Goal: Navigation & Orientation: Understand site structure

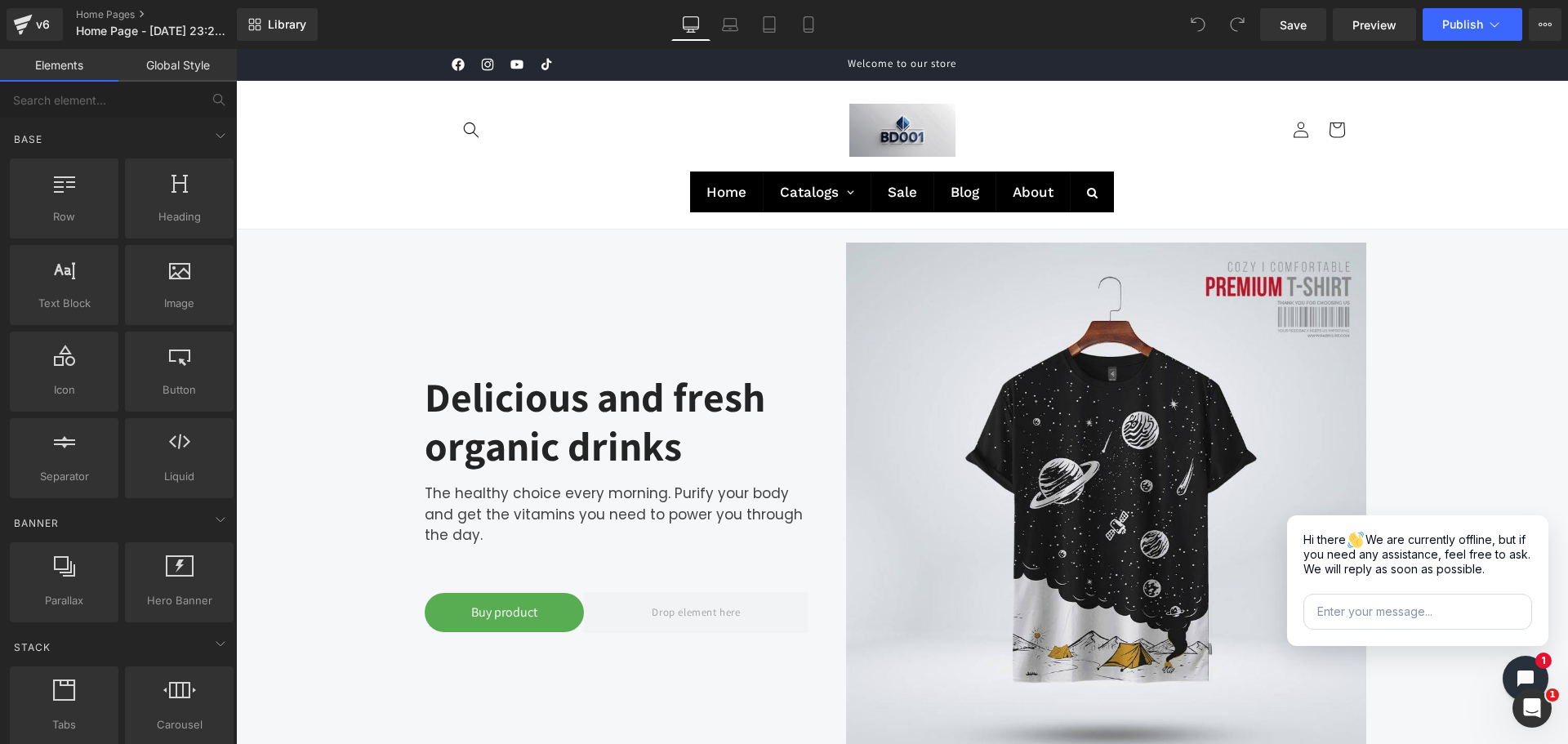
click at [457, 62] on icon at bounding box center [457, 64] width 12 height 12
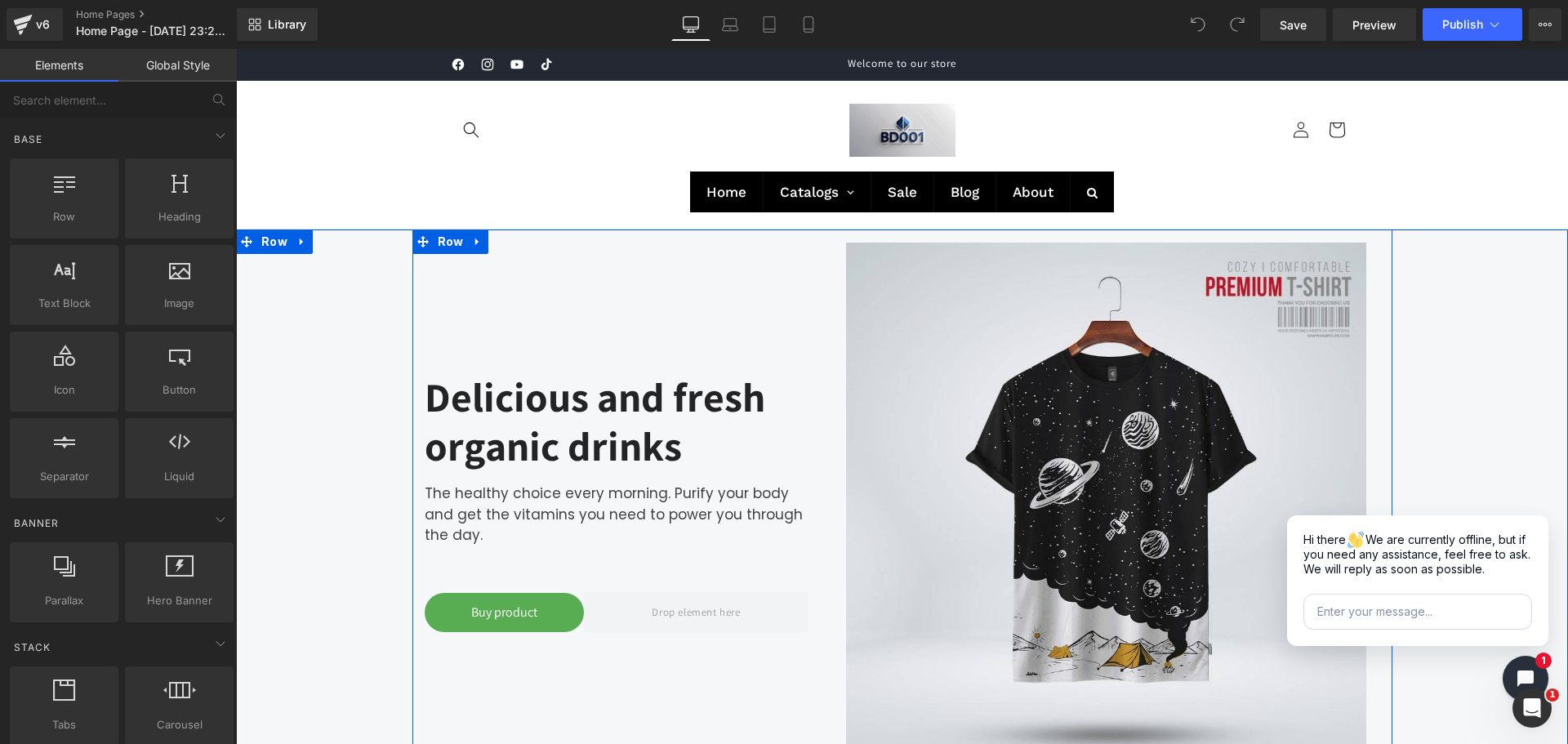
click at [477, 334] on div "Delicious and fresh organic drinks Heading The healthy choice every morning. Pu…" at bounding box center [617, 503] width 408 height 547
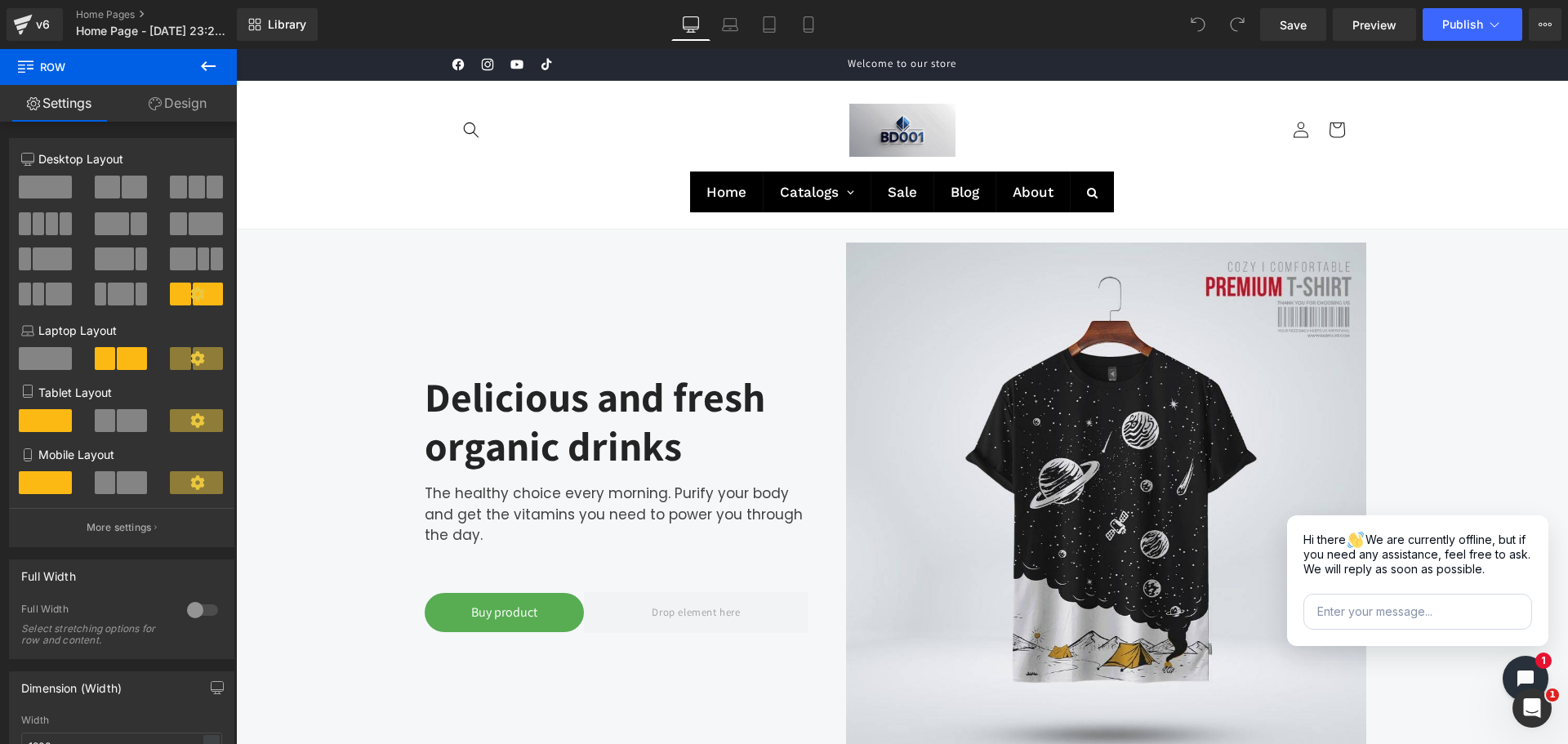
click at [255, 179] on sticky-header "Home Catalogs Pet Food Wet Foods Dry Foods Raw Foods Pet Beds Bolster Beds Pill…" at bounding box center [902, 154] width 1332 height 148
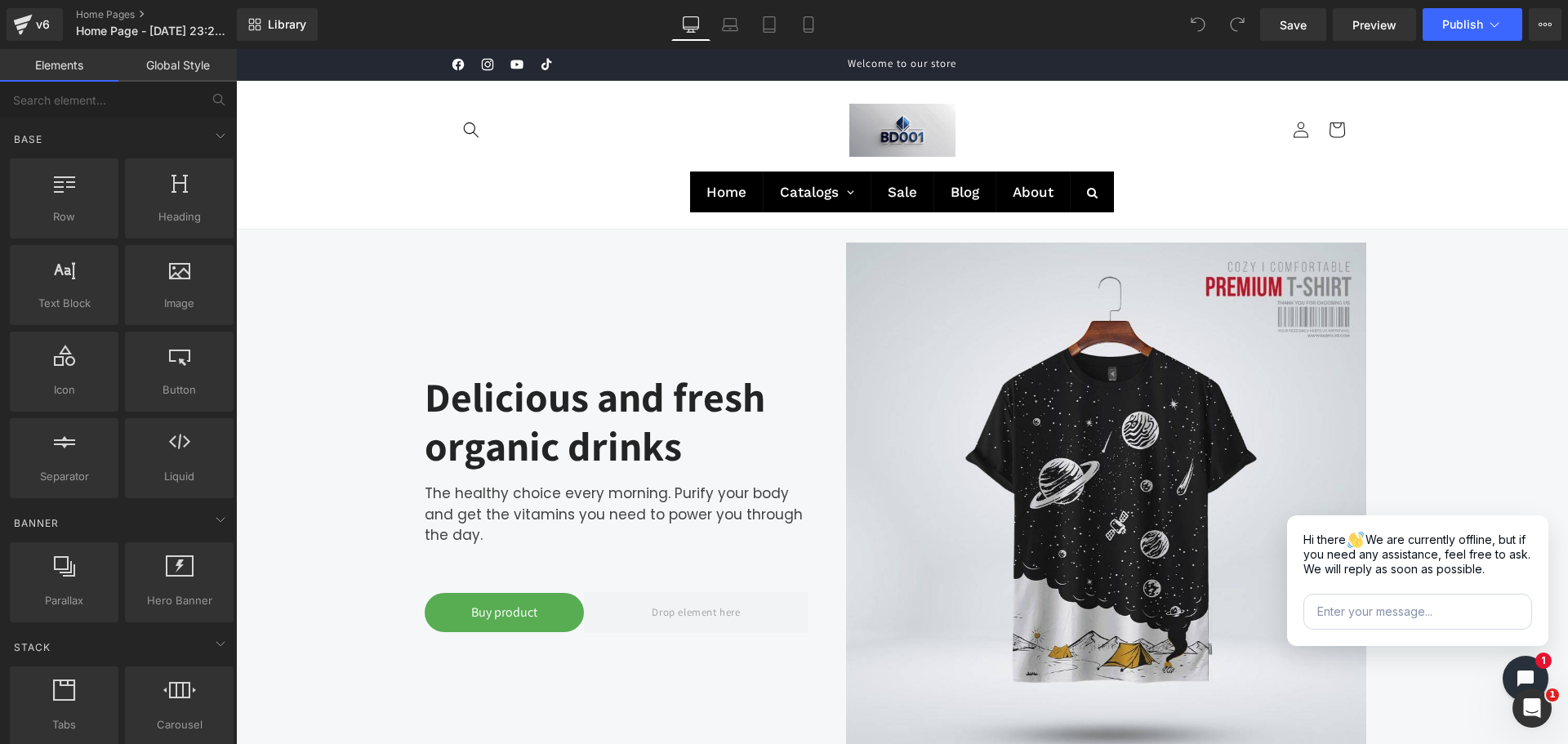
click at [189, 67] on link "Global Style" at bounding box center [178, 65] width 119 height 33
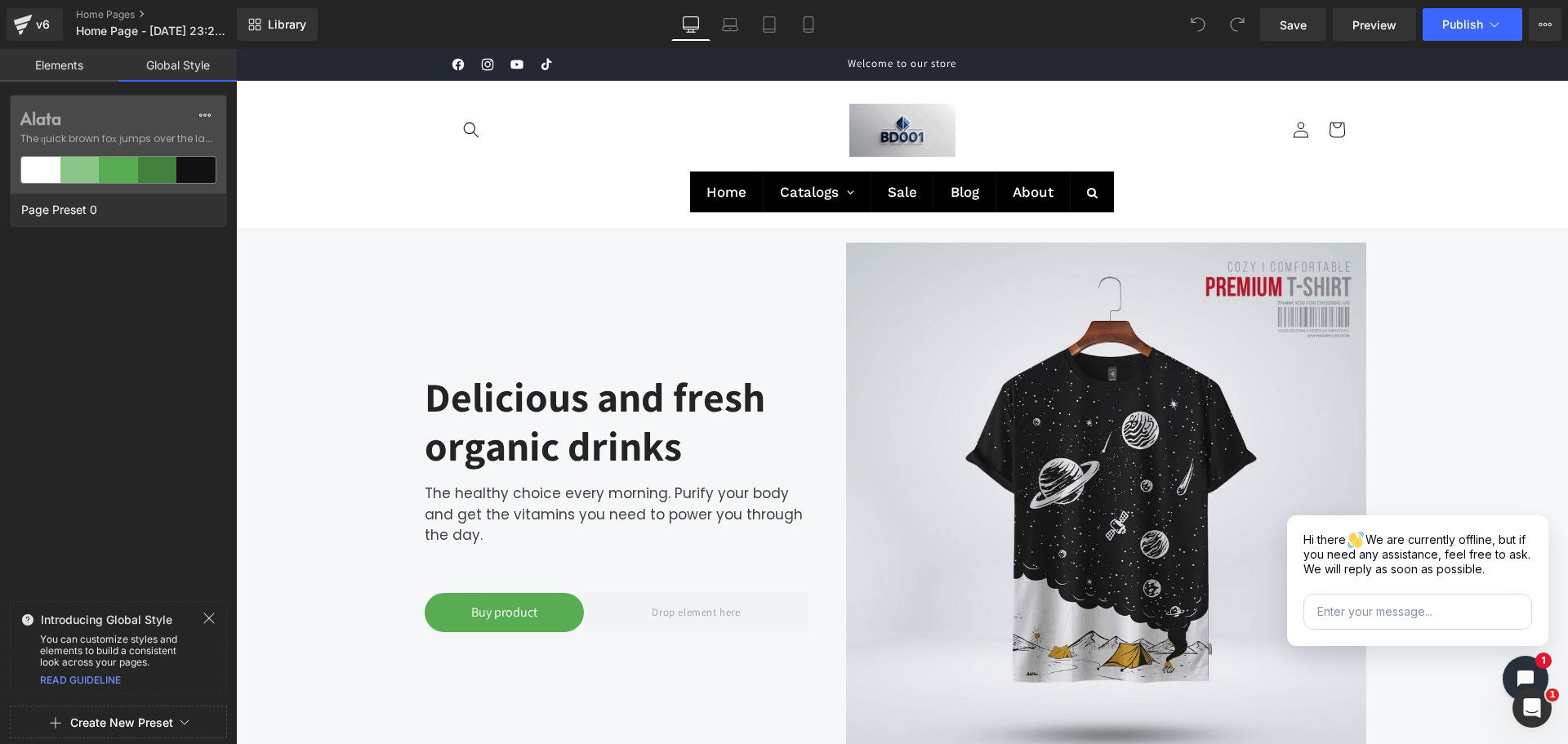
click at [59, 64] on link "Elements" at bounding box center [59, 65] width 119 height 33
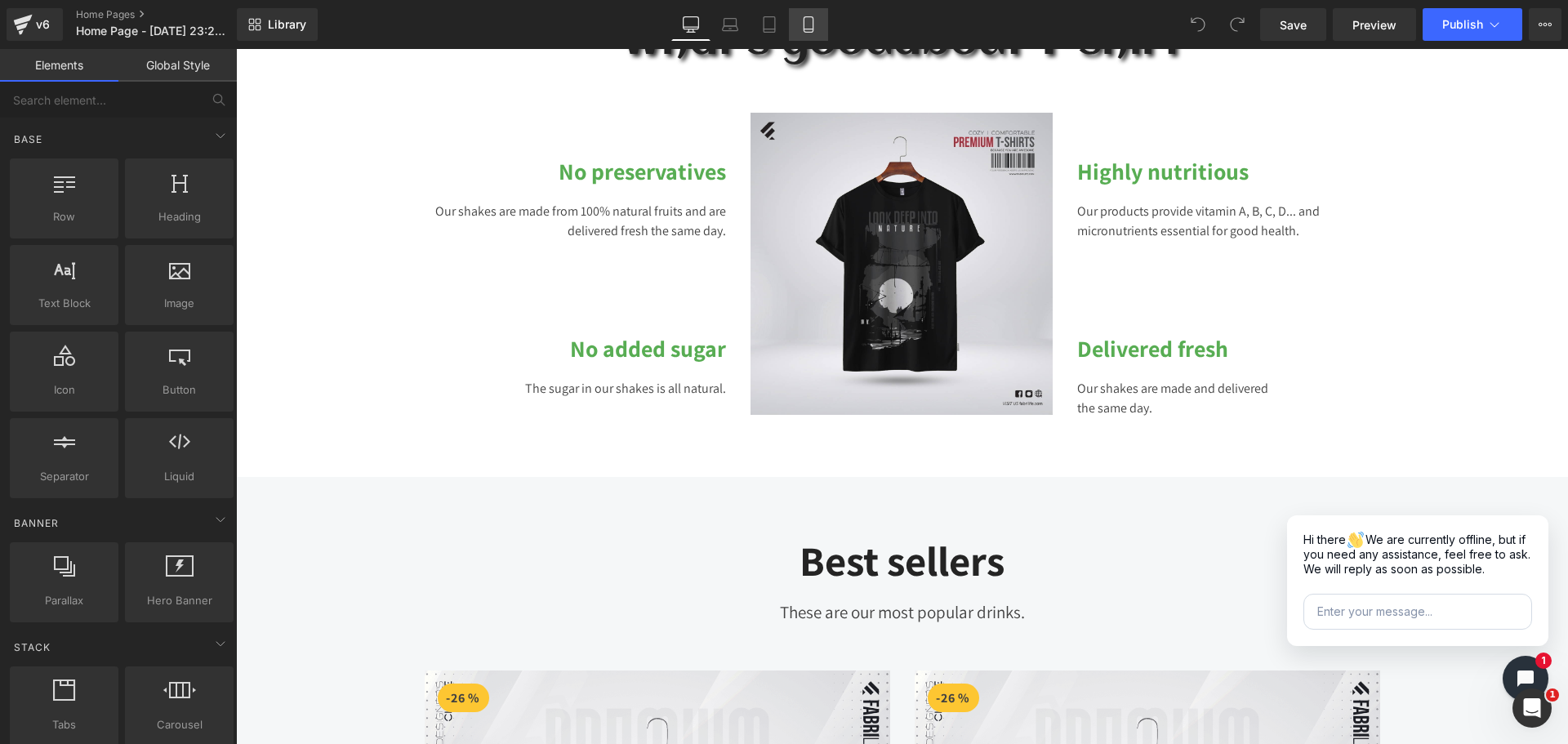
click at [804, 10] on link "Mobile" at bounding box center [808, 25] width 39 height 33
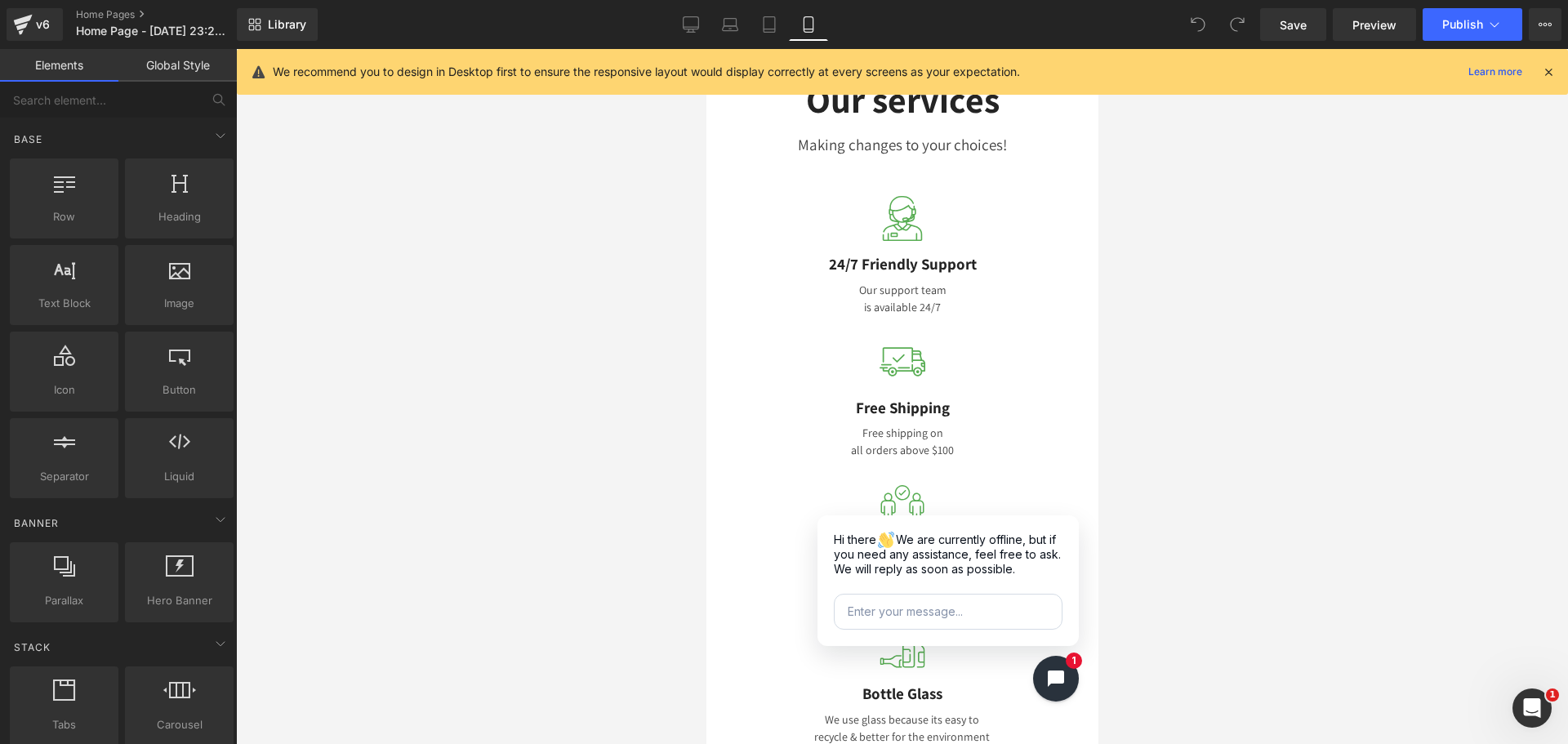
scroll to position [2627, 0]
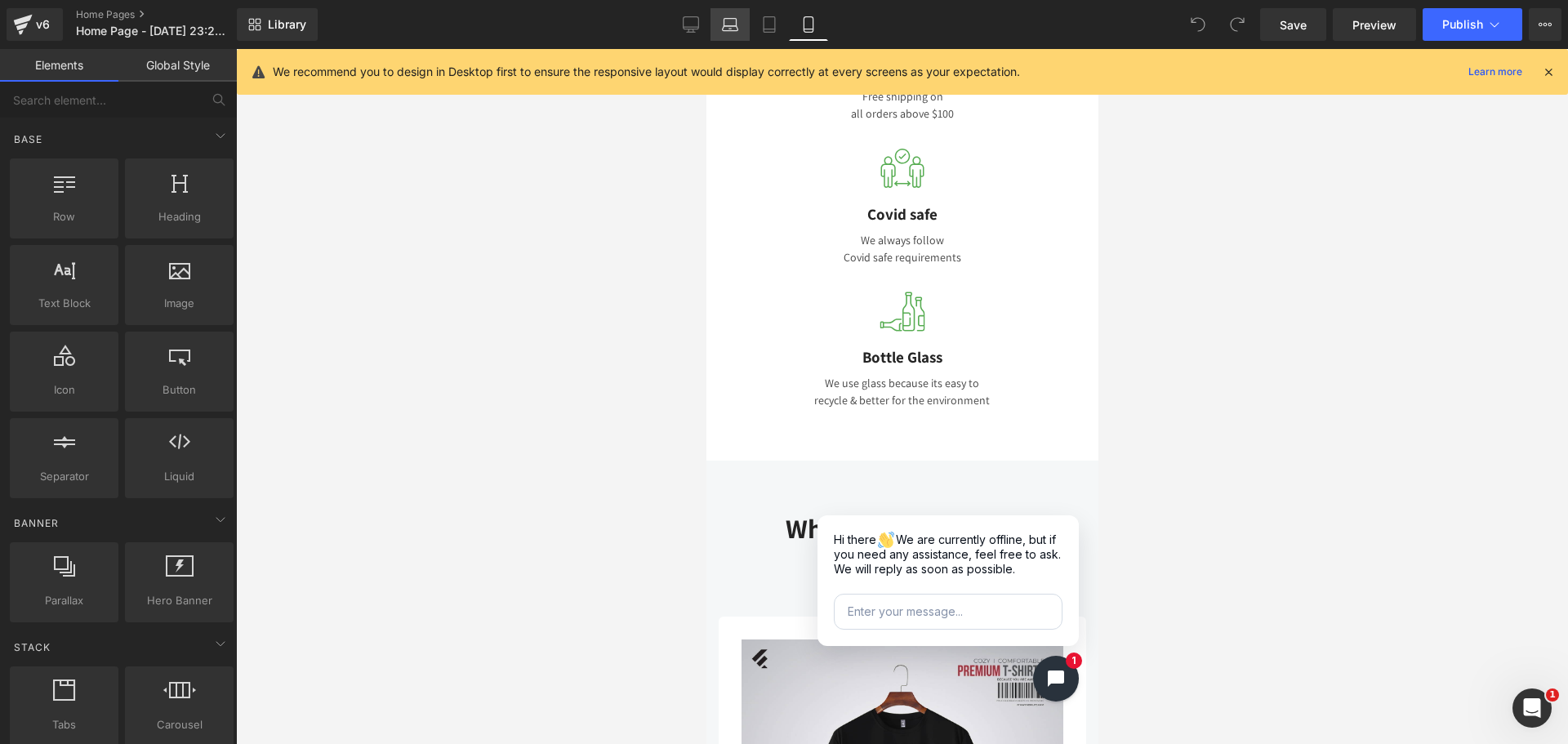
click at [743, 19] on link "Laptop" at bounding box center [730, 25] width 39 height 33
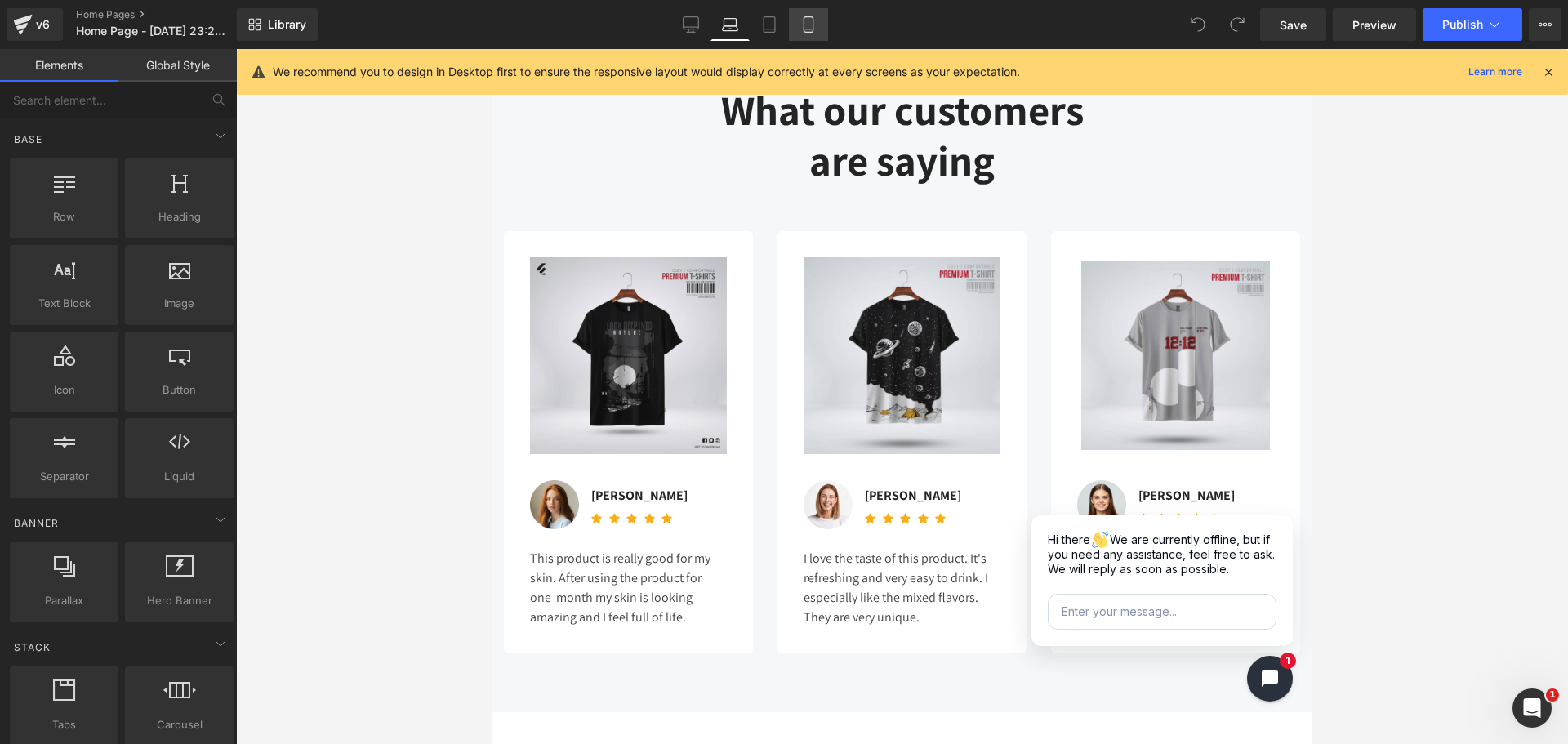
click at [794, 26] on link "Mobile" at bounding box center [808, 25] width 39 height 33
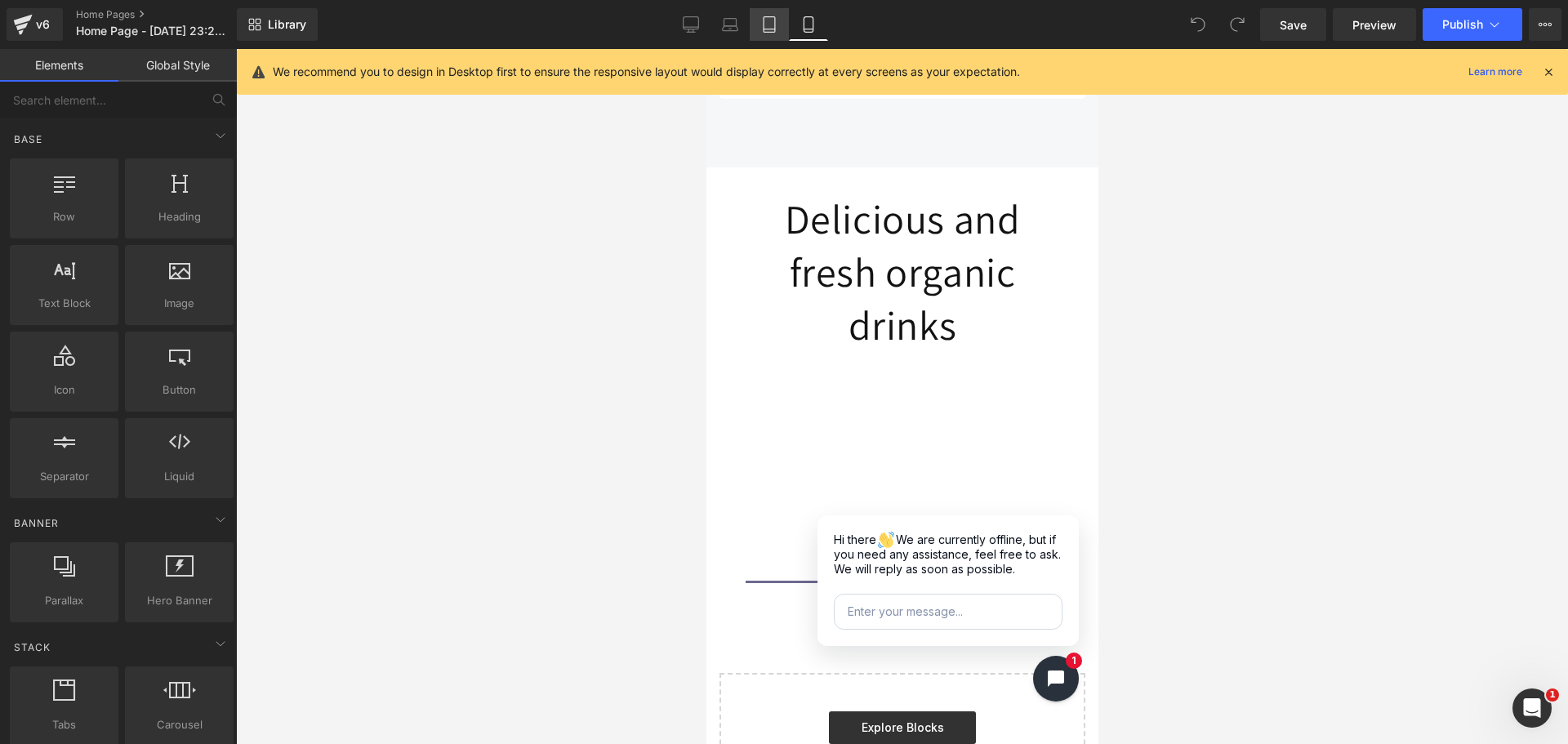
scroll to position [3750, 0]
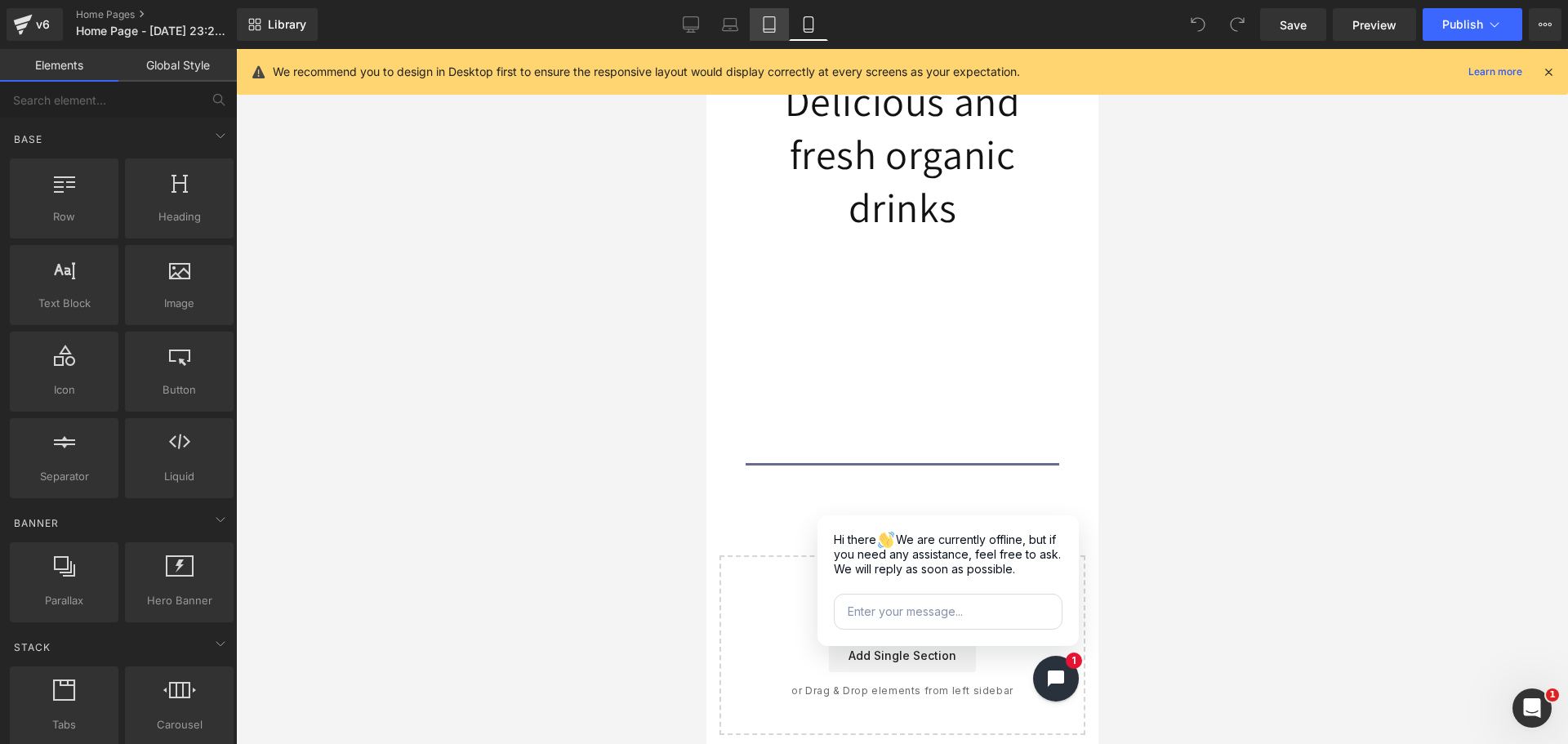
click at [778, 22] on link "Tablet" at bounding box center [769, 25] width 39 height 33
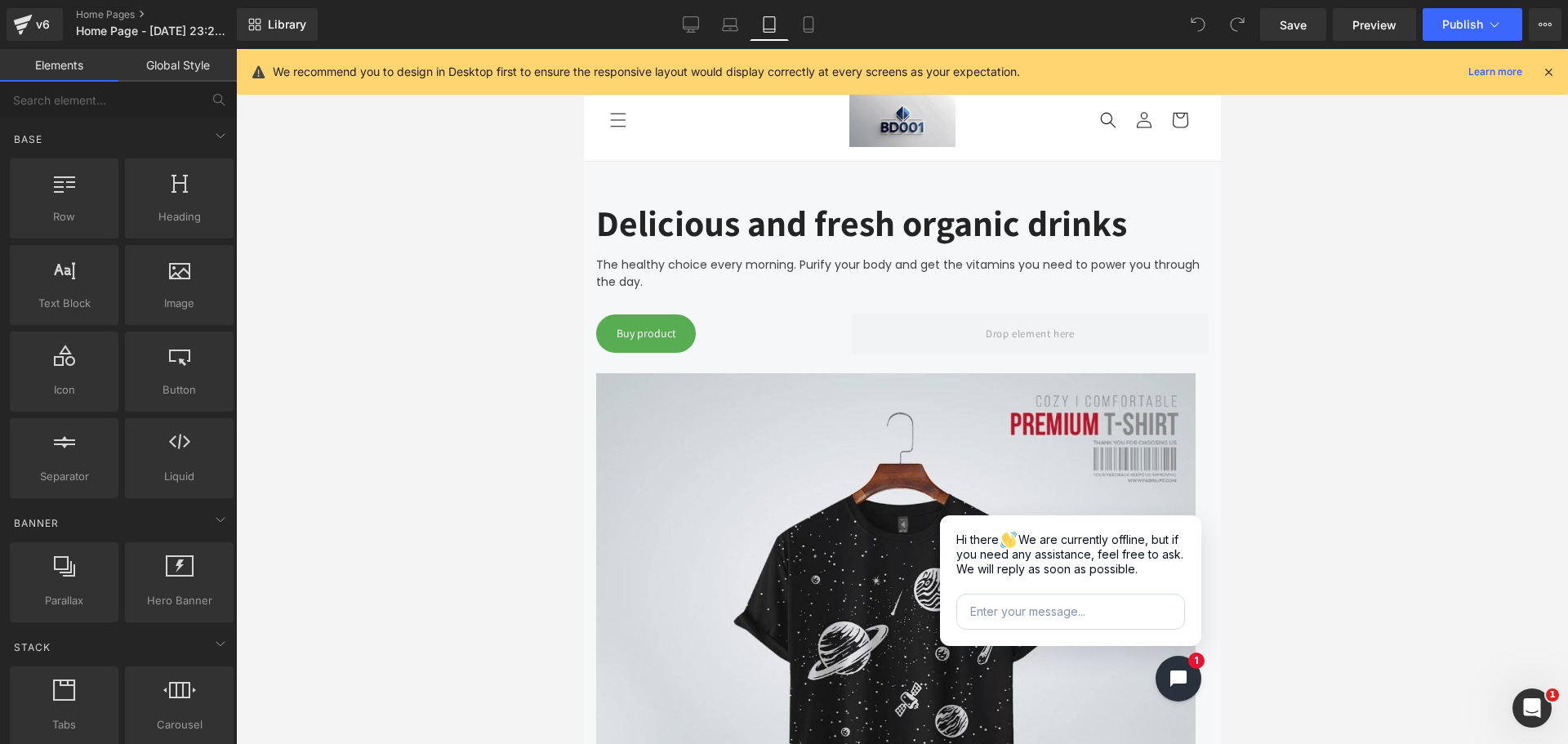
scroll to position [0, 0]
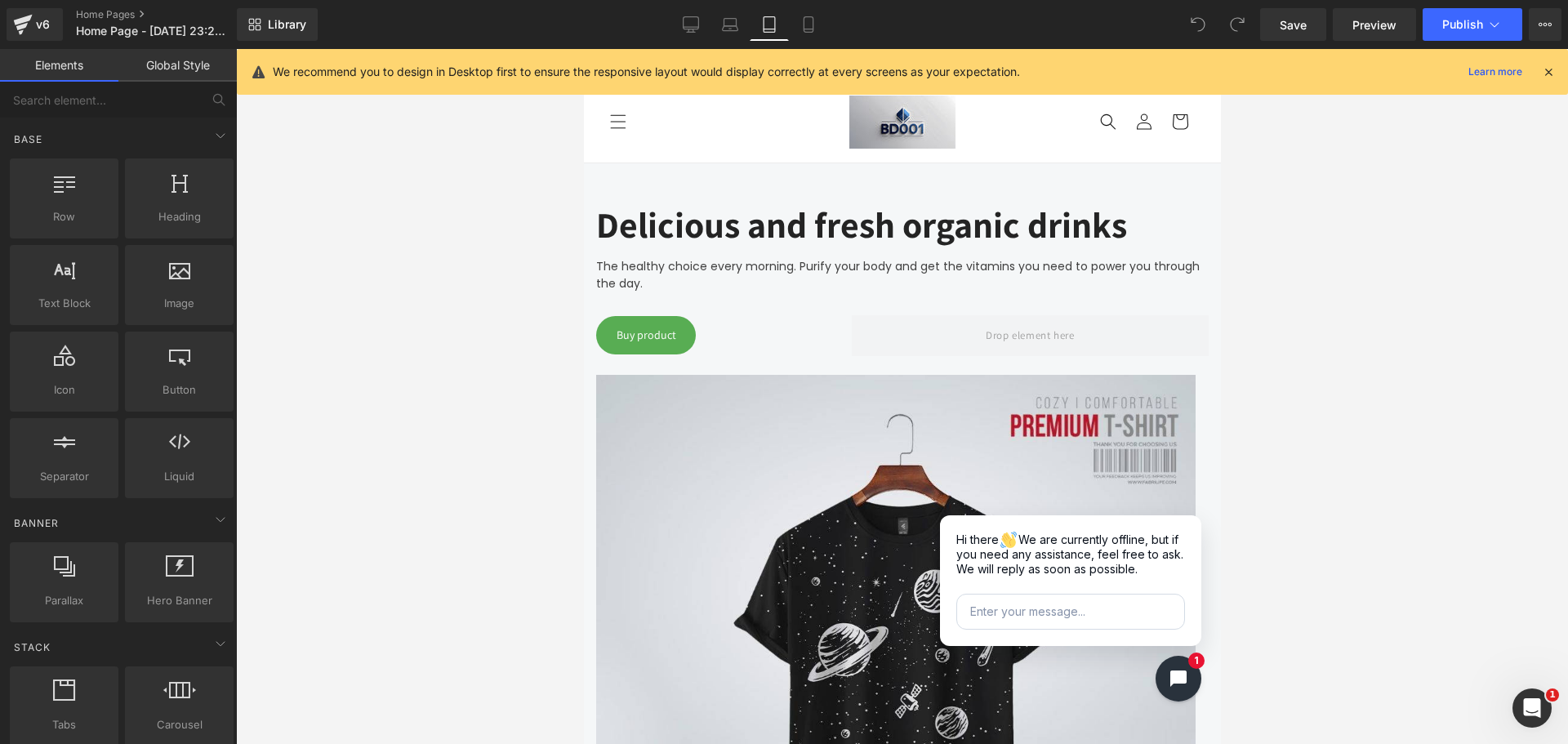
click at [1545, 64] on div at bounding box center [1548, 71] width 13 height 18
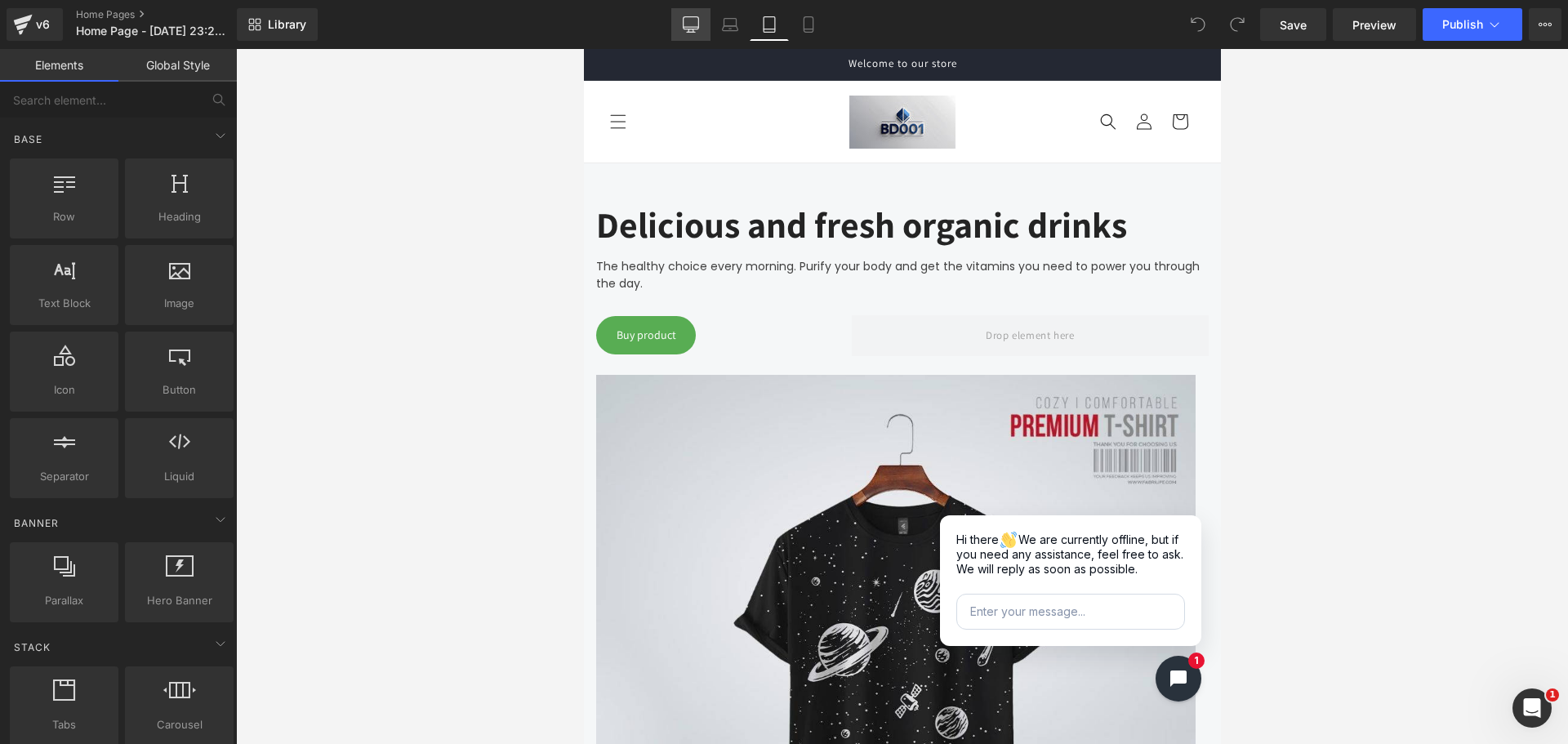
click at [694, 27] on icon at bounding box center [690, 24] width 16 height 16
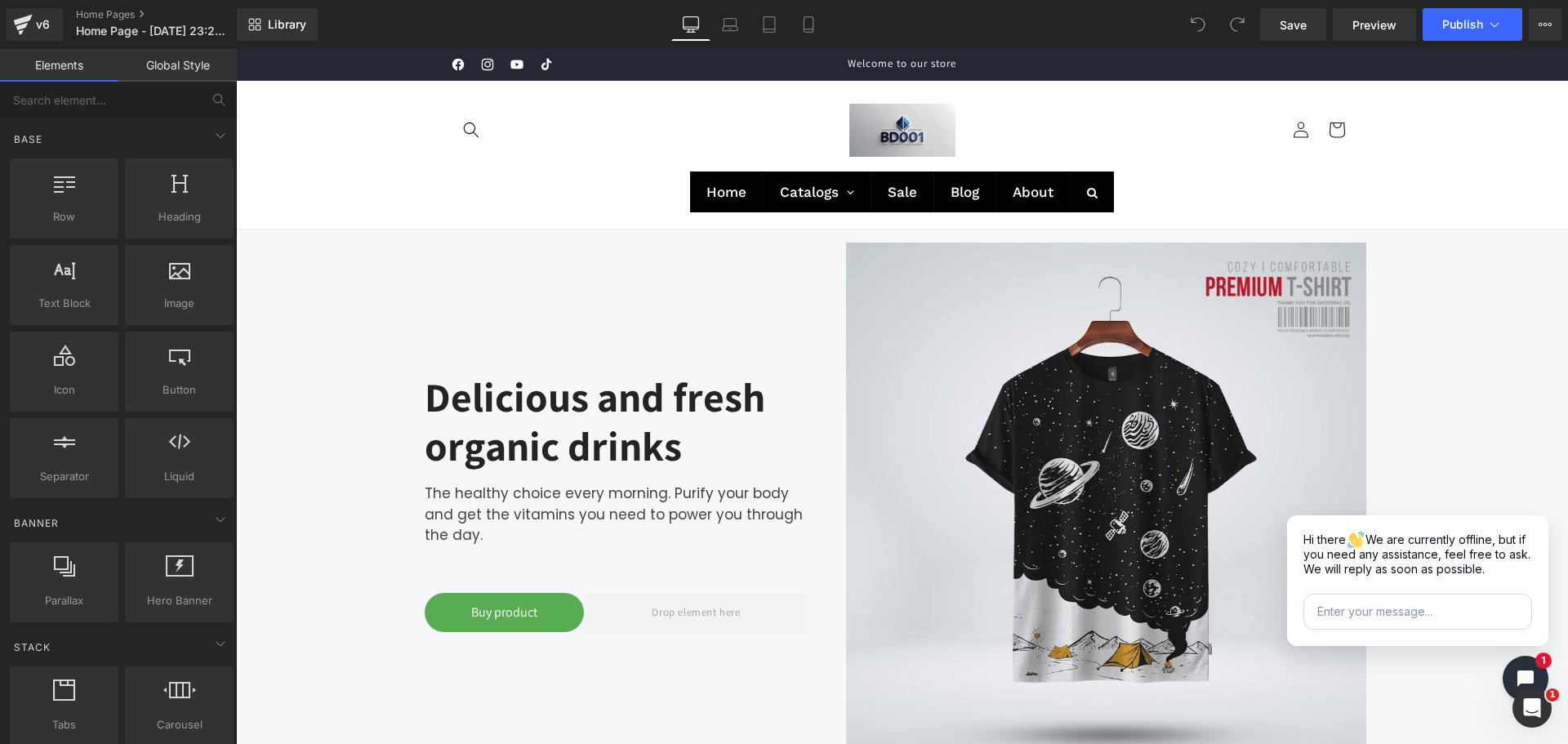
click at [952, 65] on div "Facebook Instagram YouTube TikTok Welcome to our store" at bounding box center [902, 64] width 980 height 31
drag, startPoint x: 909, startPoint y: 65, endPoint x: 987, endPoint y: 65, distance: 78.0
click at [939, 64] on span "Welcome to our store" at bounding box center [901, 64] width 108 height 14
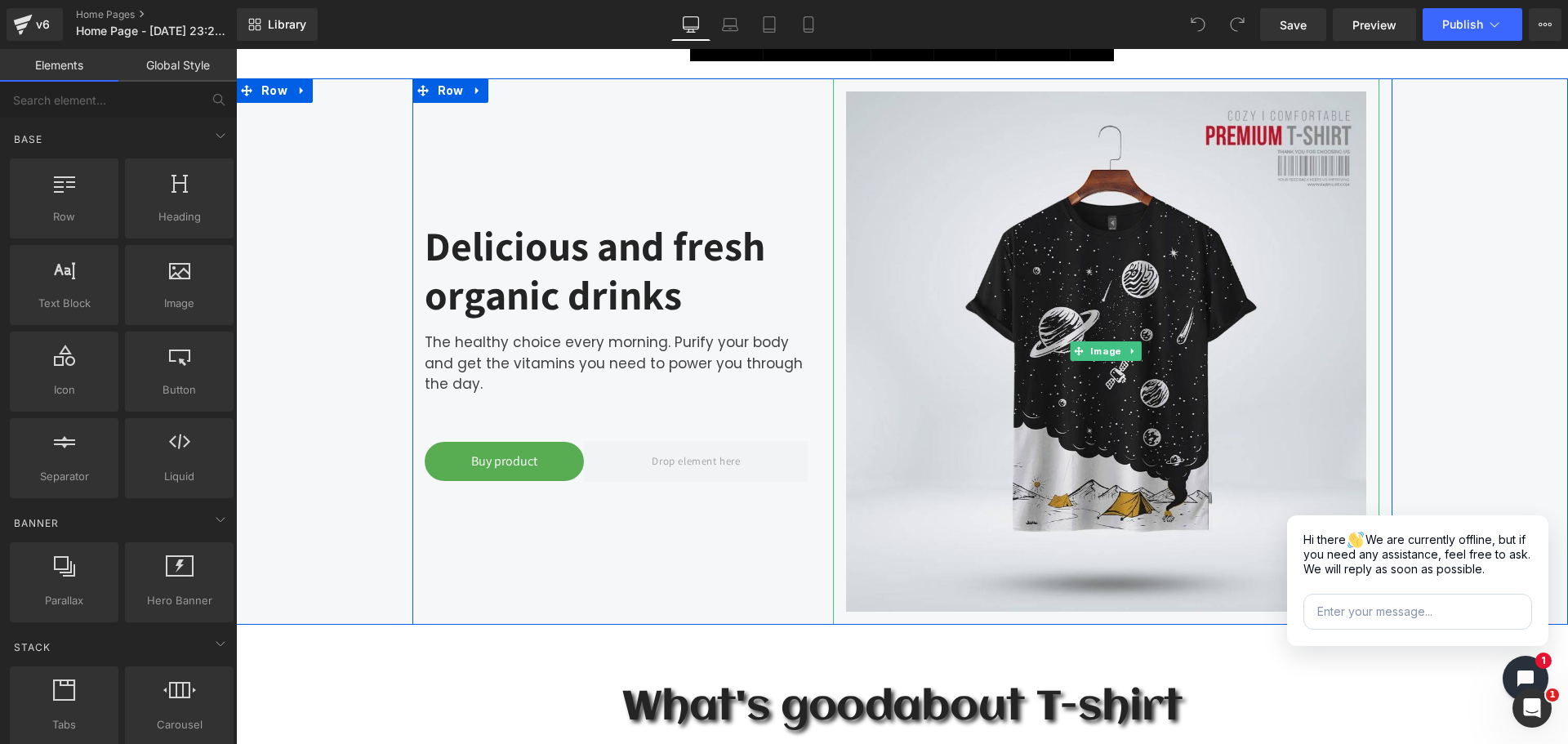
scroll to position [572, 0]
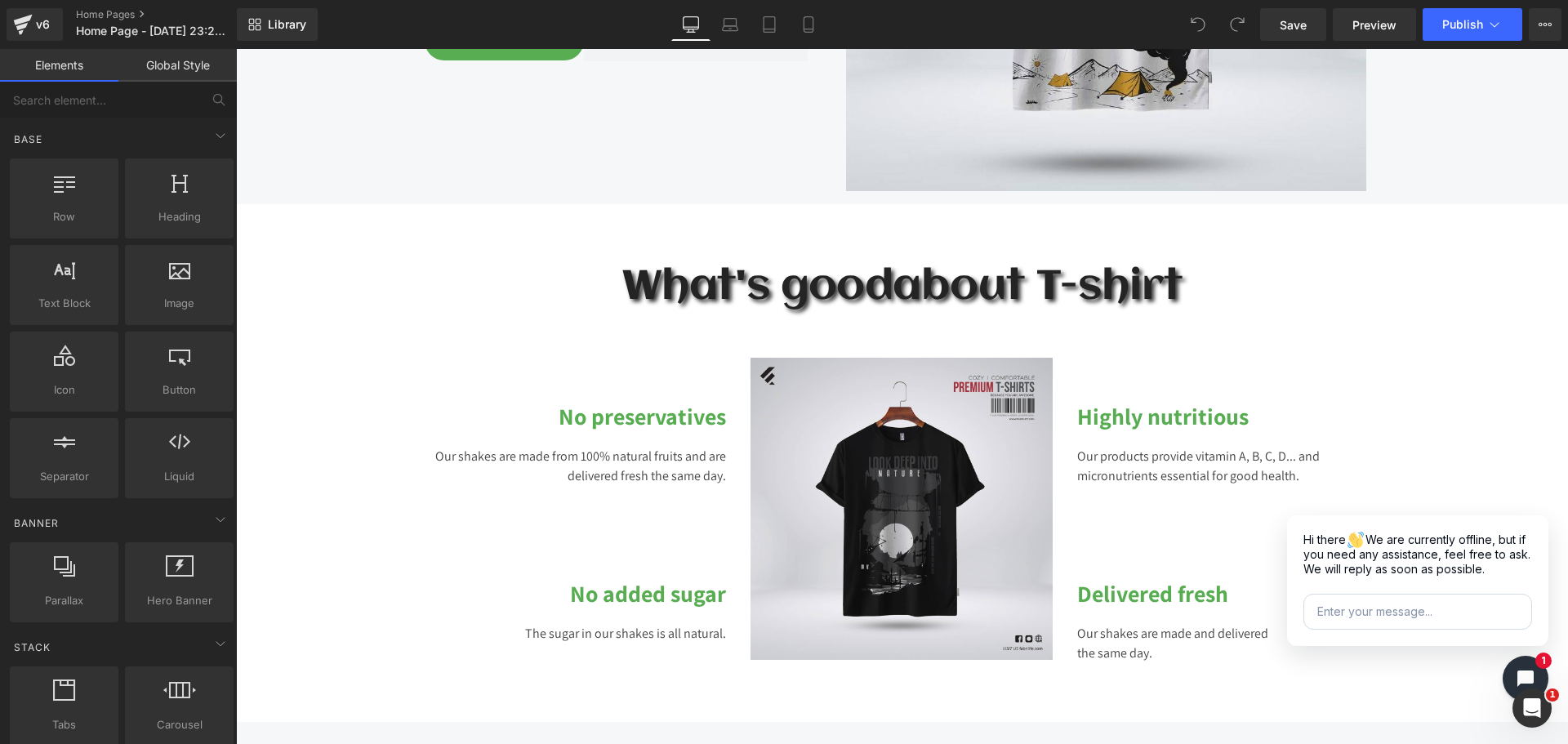
click at [192, 69] on link "Global Style" at bounding box center [178, 65] width 119 height 33
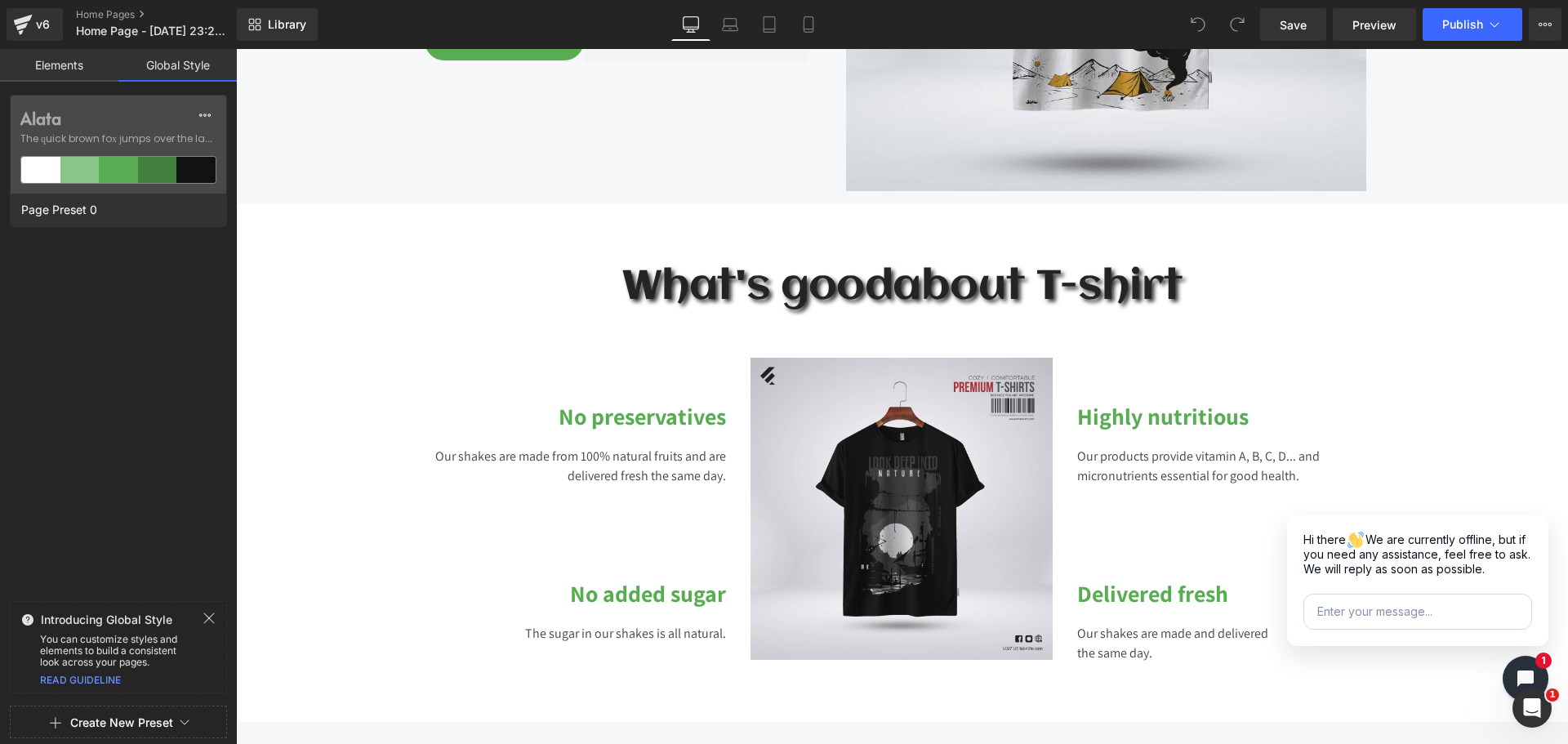
click at [72, 58] on link "Elements" at bounding box center [59, 65] width 119 height 33
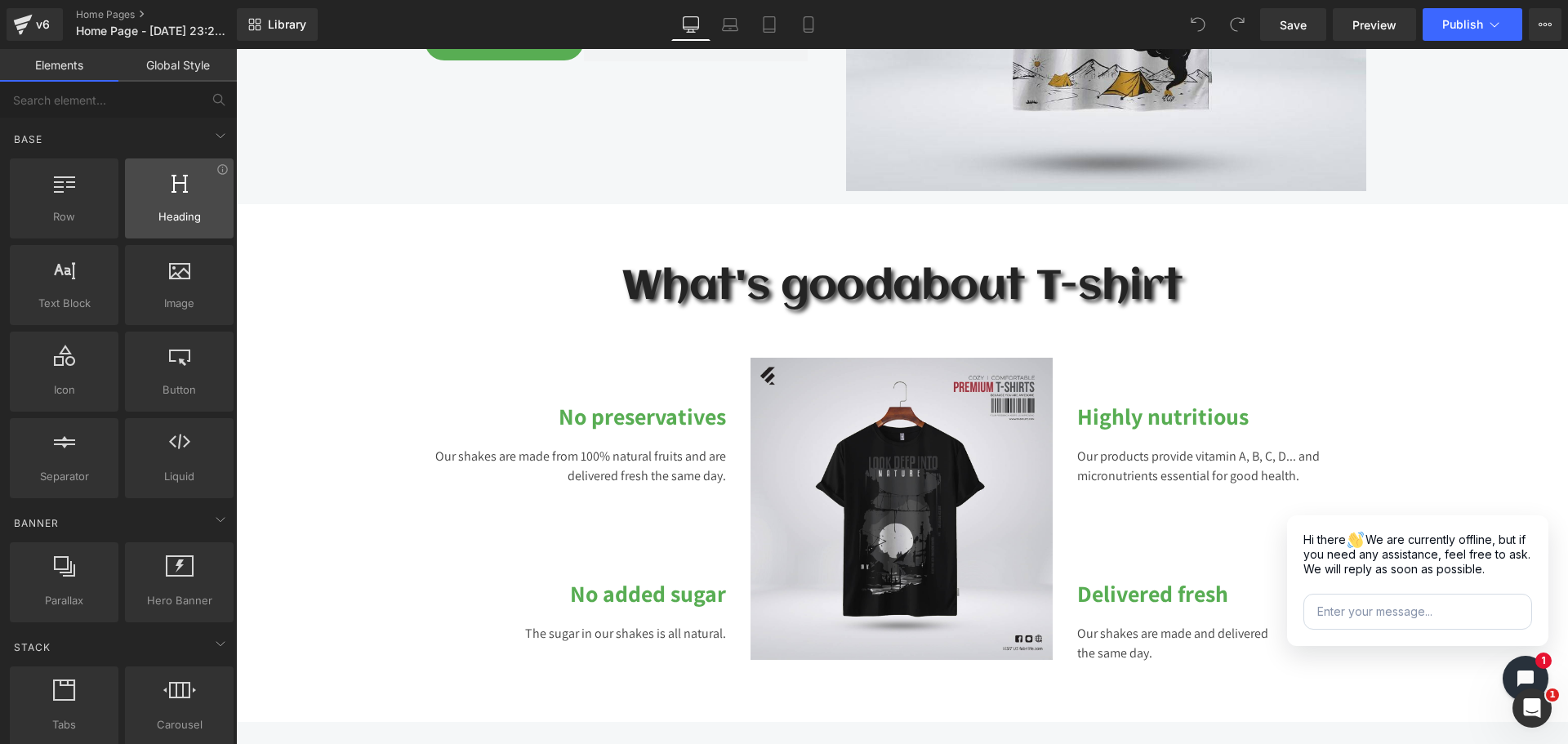
click at [175, 198] on div at bounding box center [179, 189] width 99 height 36
click at [169, 143] on div "Base" at bounding box center [122, 139] width 230 height 33
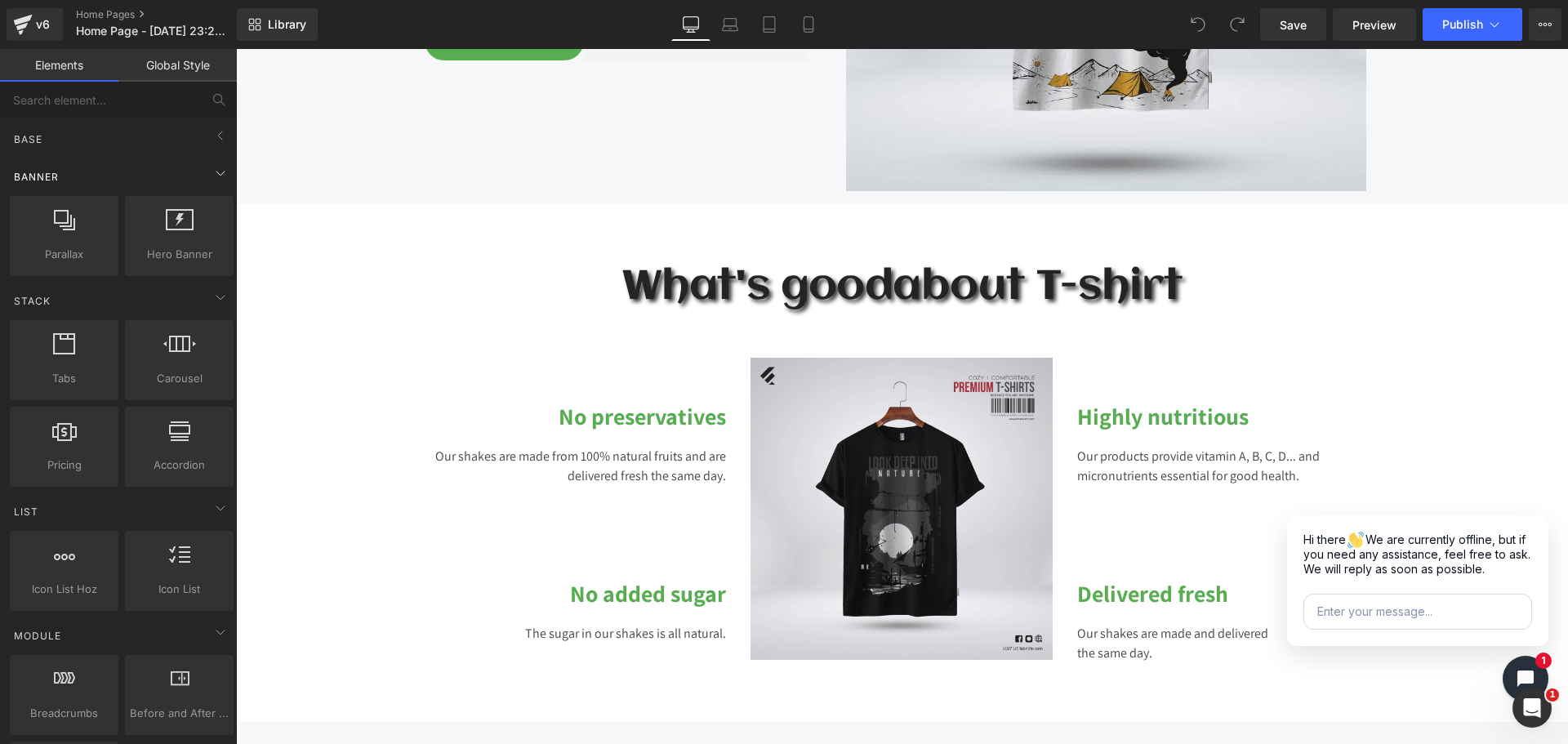
click at [193, 168] on div "Banner" at bounding box center [122, 176] width 230 height 33
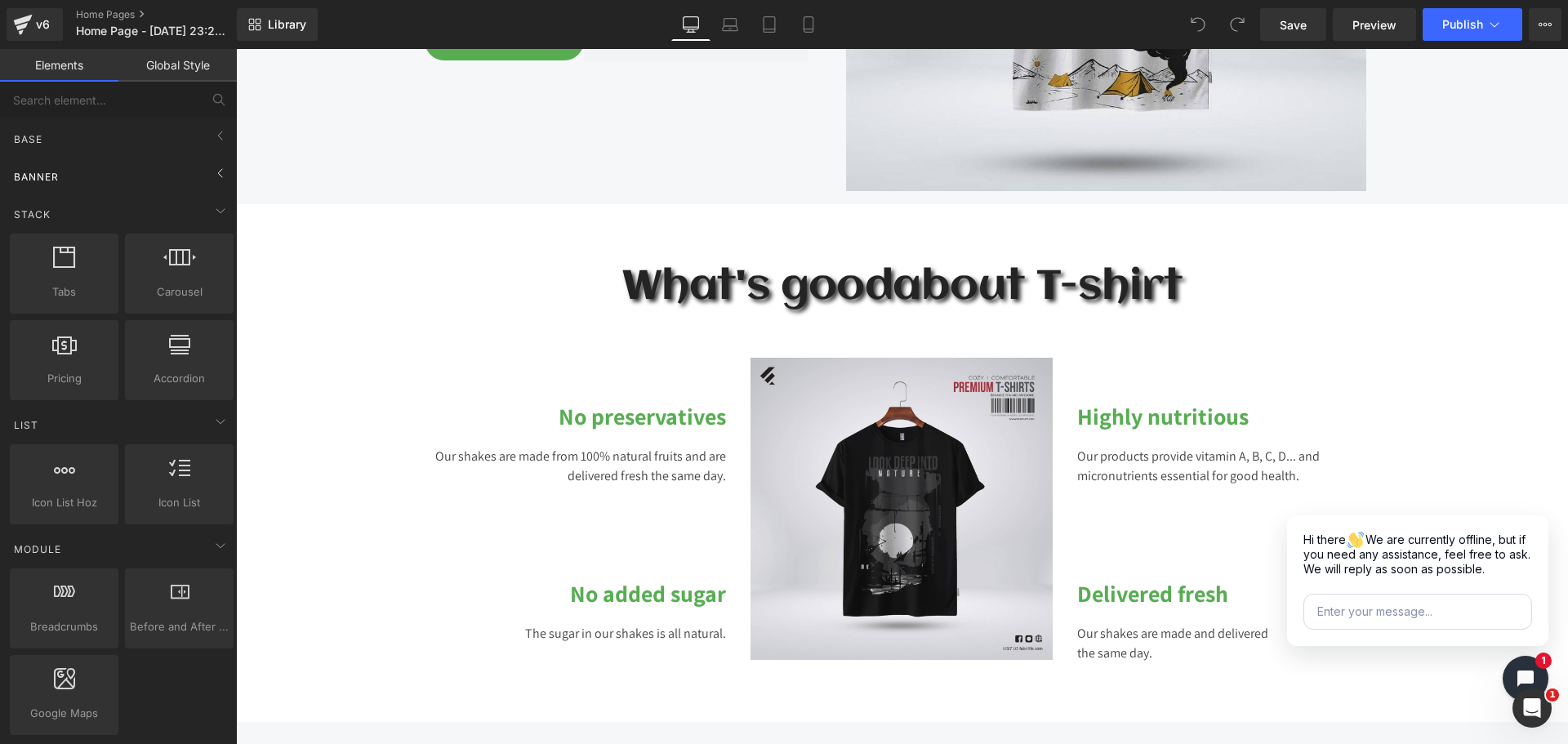
click at [193, 168] on div "Banner" at bounding box center [122, 176] width 230 height 33
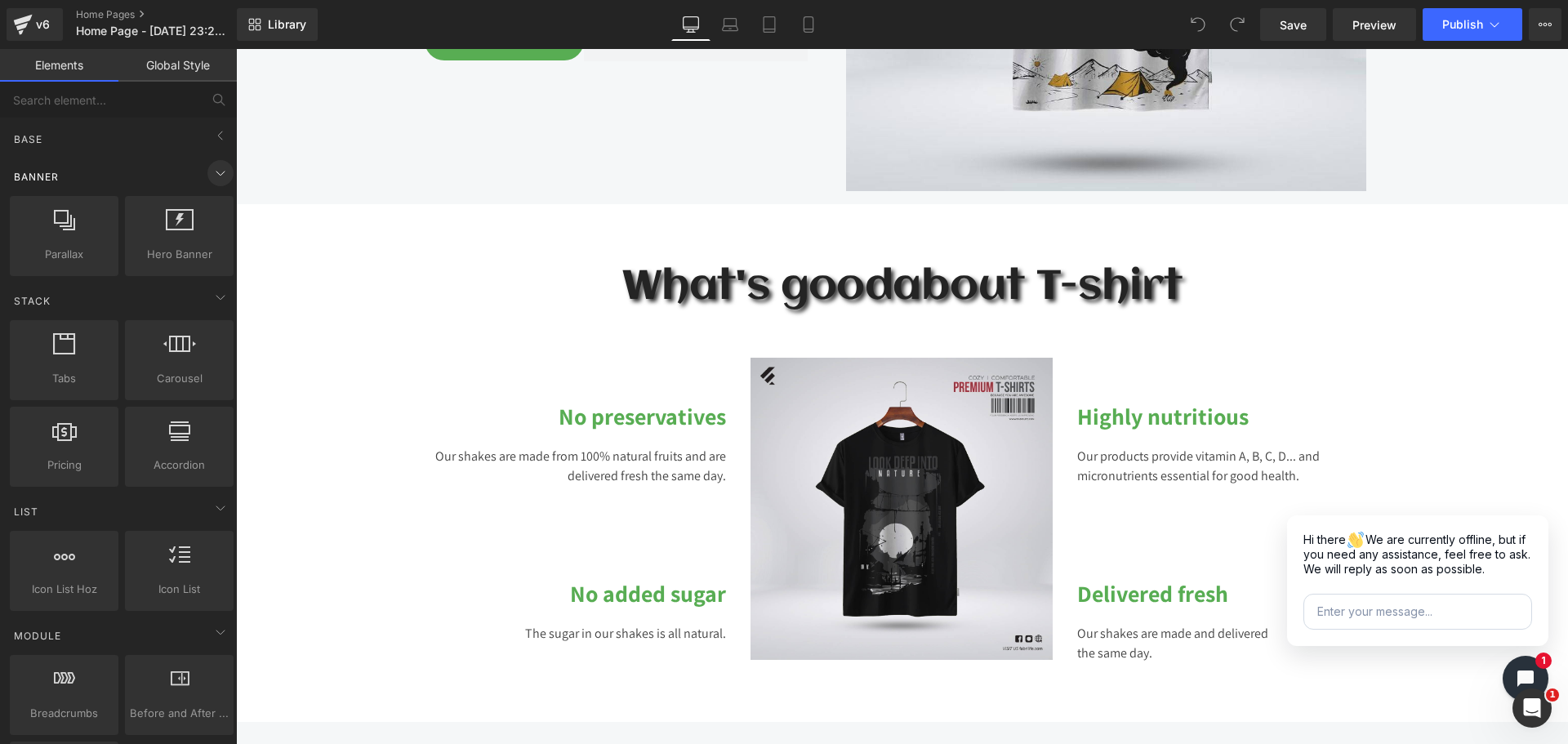
click at [208, 168] on span at bounding box center [220, 173] width 26 height 26
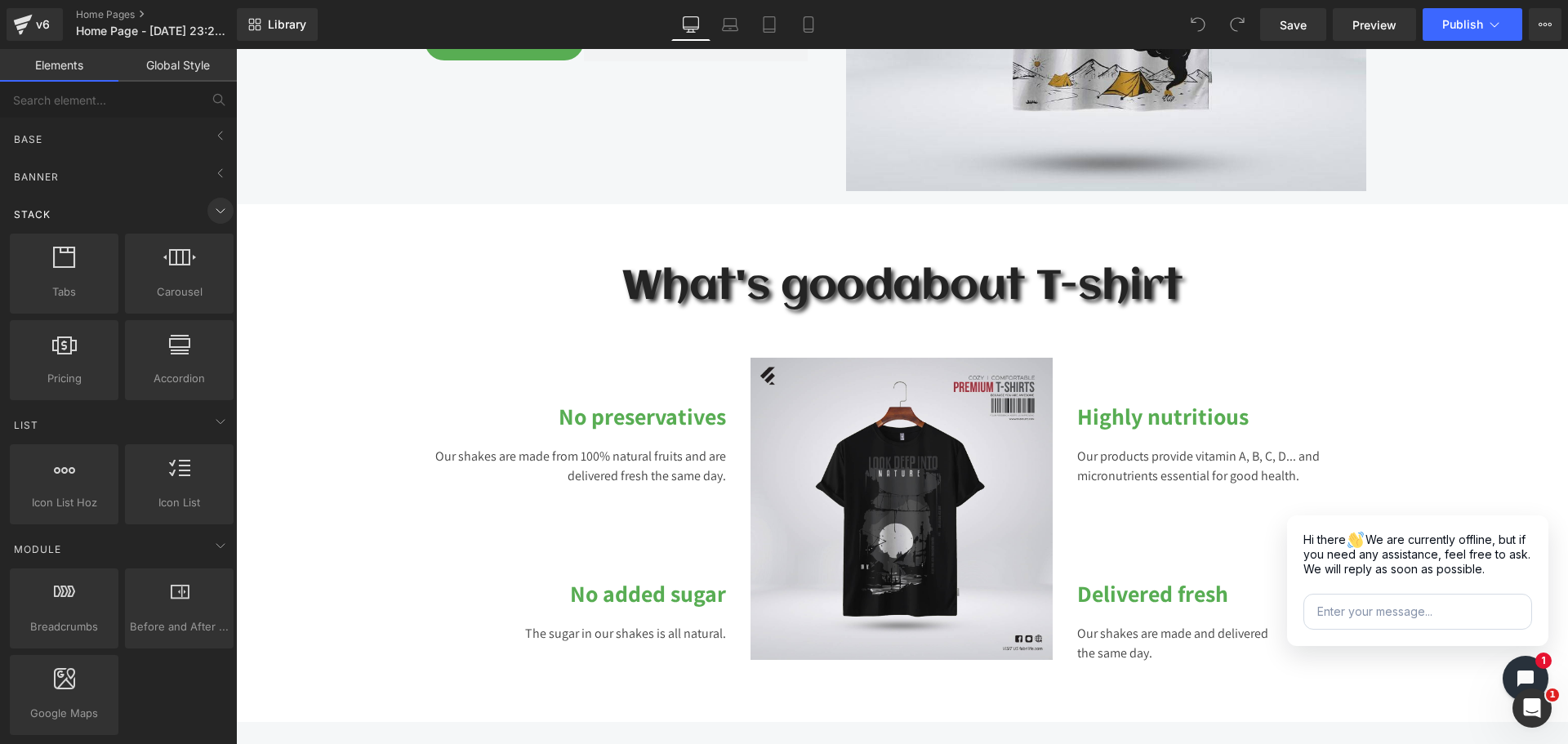
click at [214, 218] on icon at bounding box center [220, 210] width 19 height 19
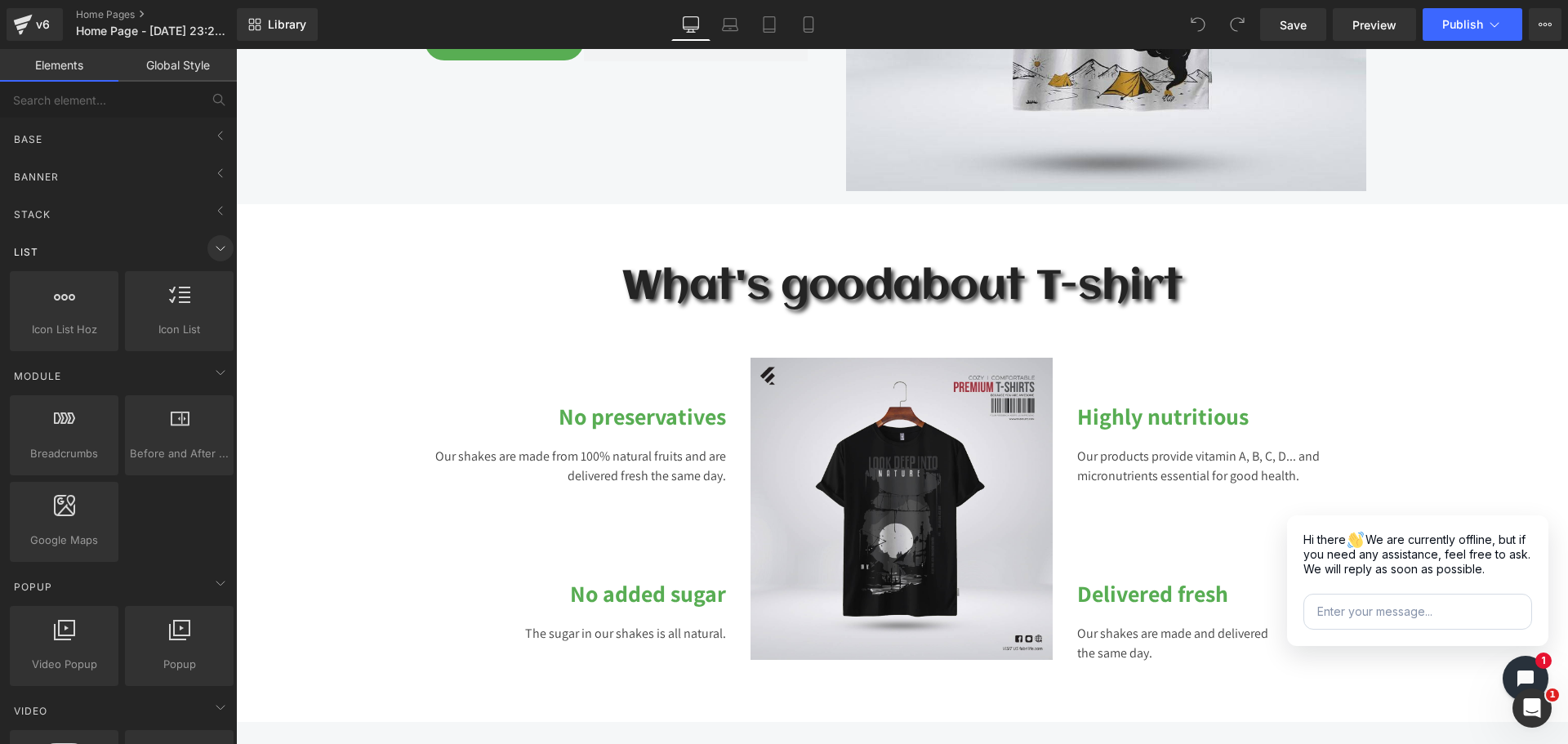
click at [209, 237] on span at bounding box center [220, 248] width 26 height 26
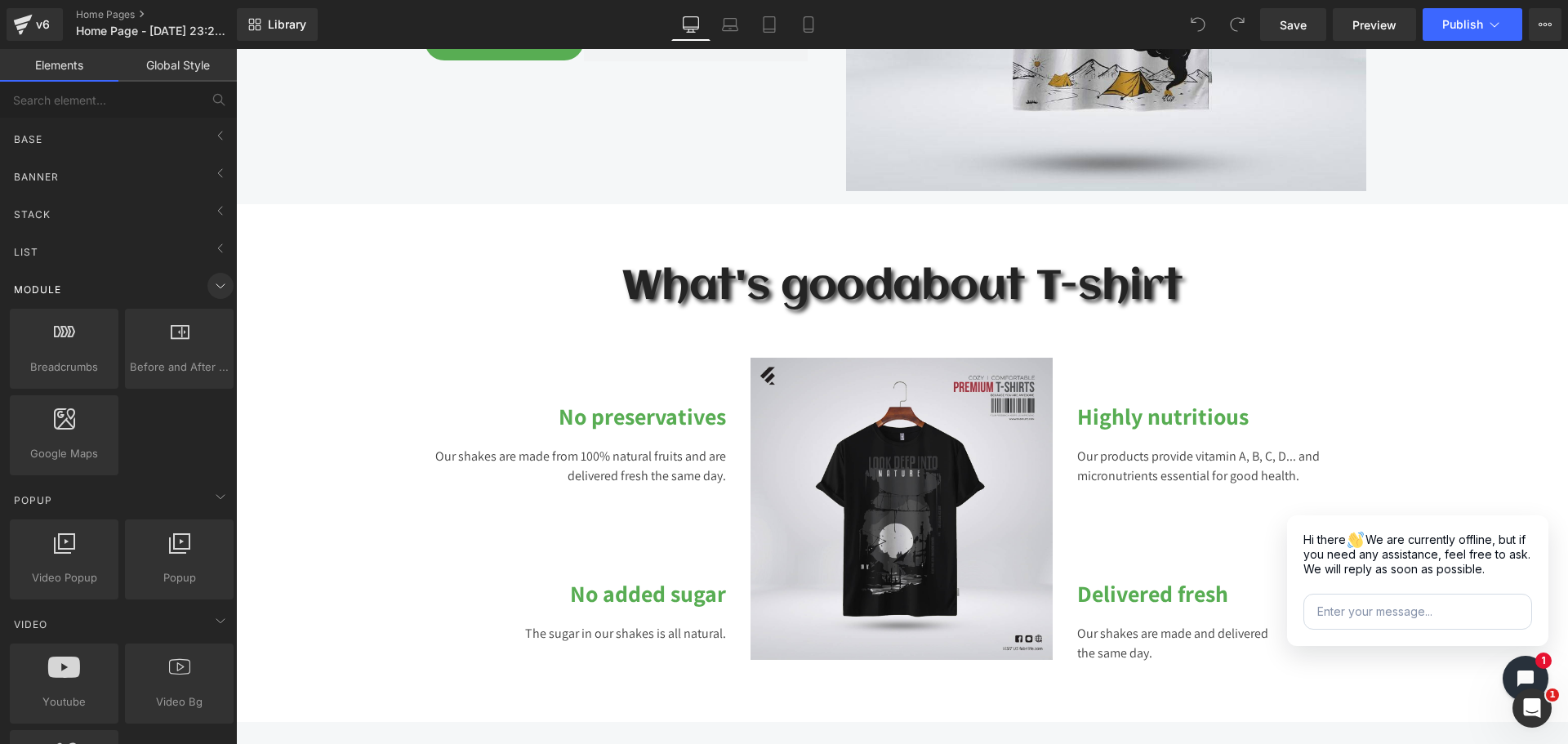
click at [220, 479] on div "Module Breadcrumbs app Before and After Images image,before,after,compare Googl…" at bounding box center [122, 541] width 230 height 125
click at [220, 286] on icon at bounding box center [220, 286] width 19 height 19
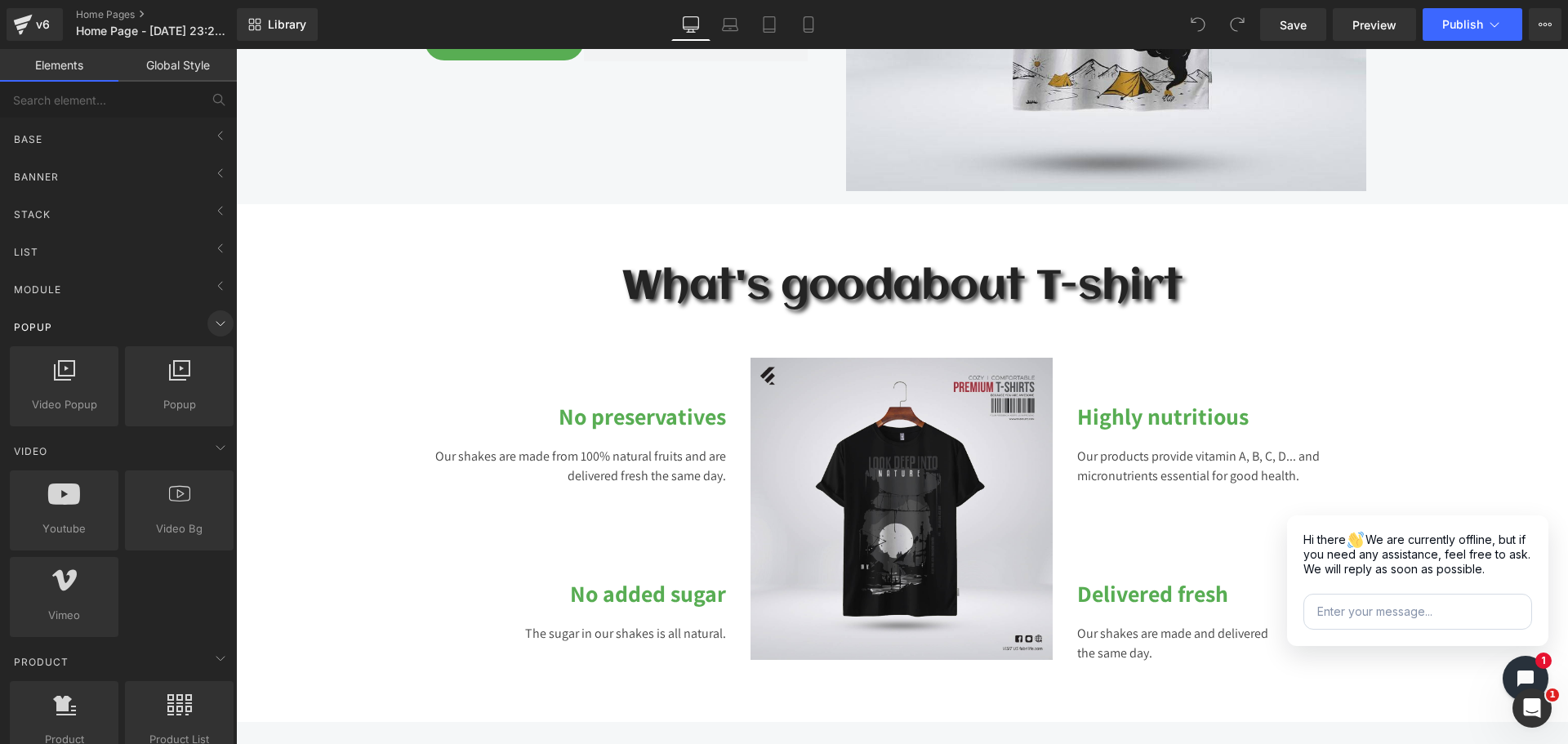
click at [211, 318] on icon at bounding box center [220, 323] width 19 height 19
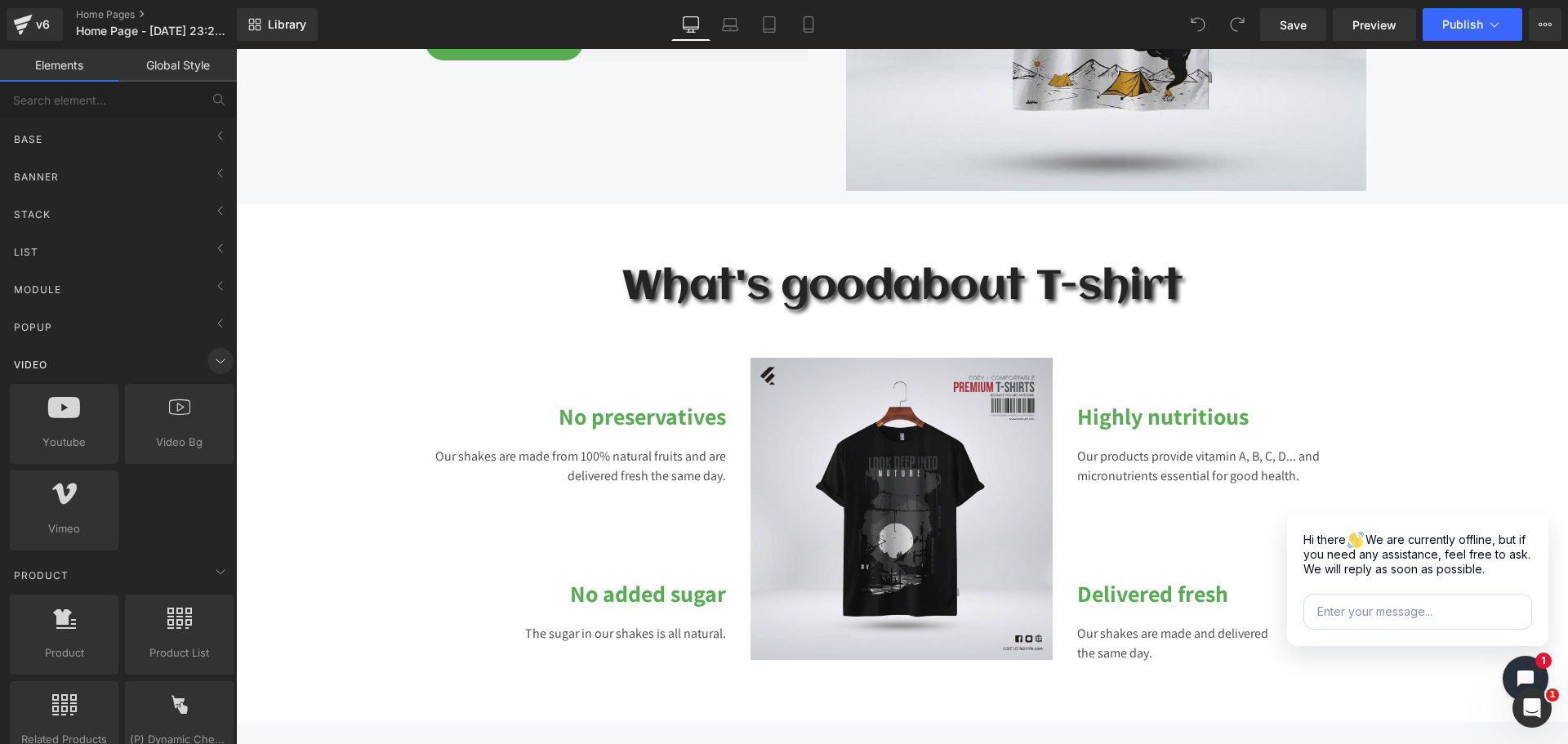
click at [208, 363] on span at bounding box center [220, 361] width 26 height 26
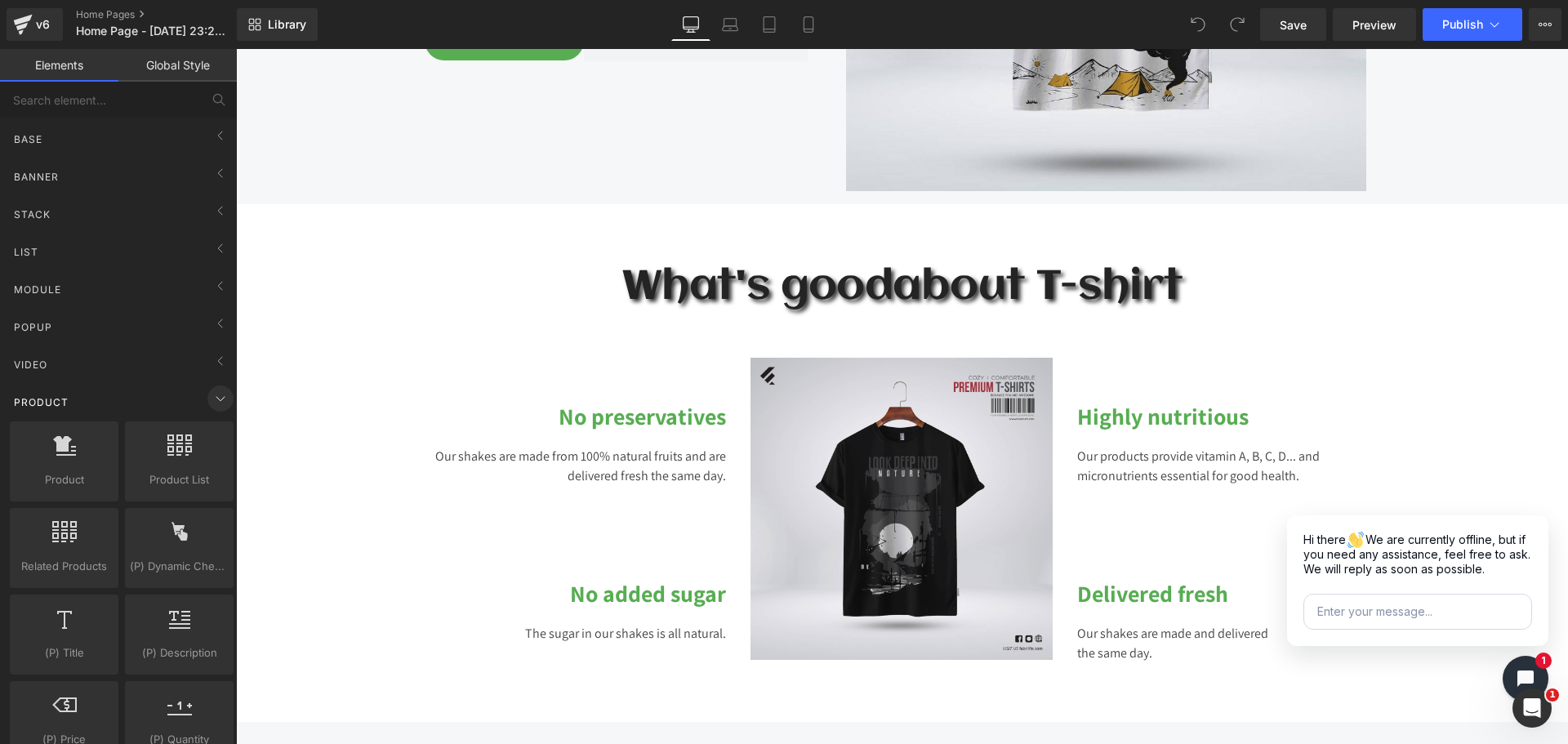
drag, startPoint x: 205, startPoint y: 370, endPoint x: 208, endPoint y: 395, distance: 25.2
click at [211, 395] on icon at bounding box center [220, 398] width 19 height 19
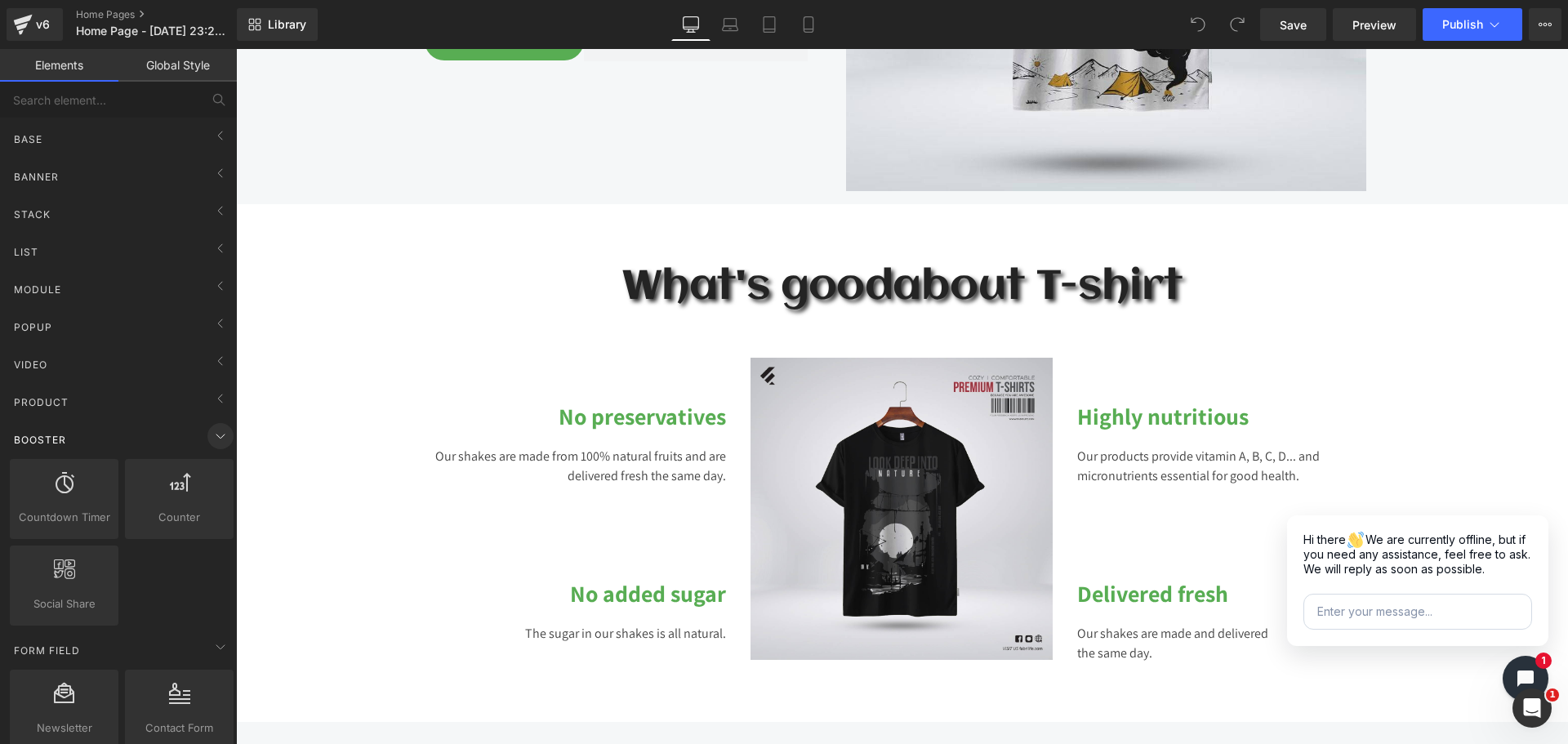
click at [214, 435] on icon at bounding box center [220, 436] width 19 height 19
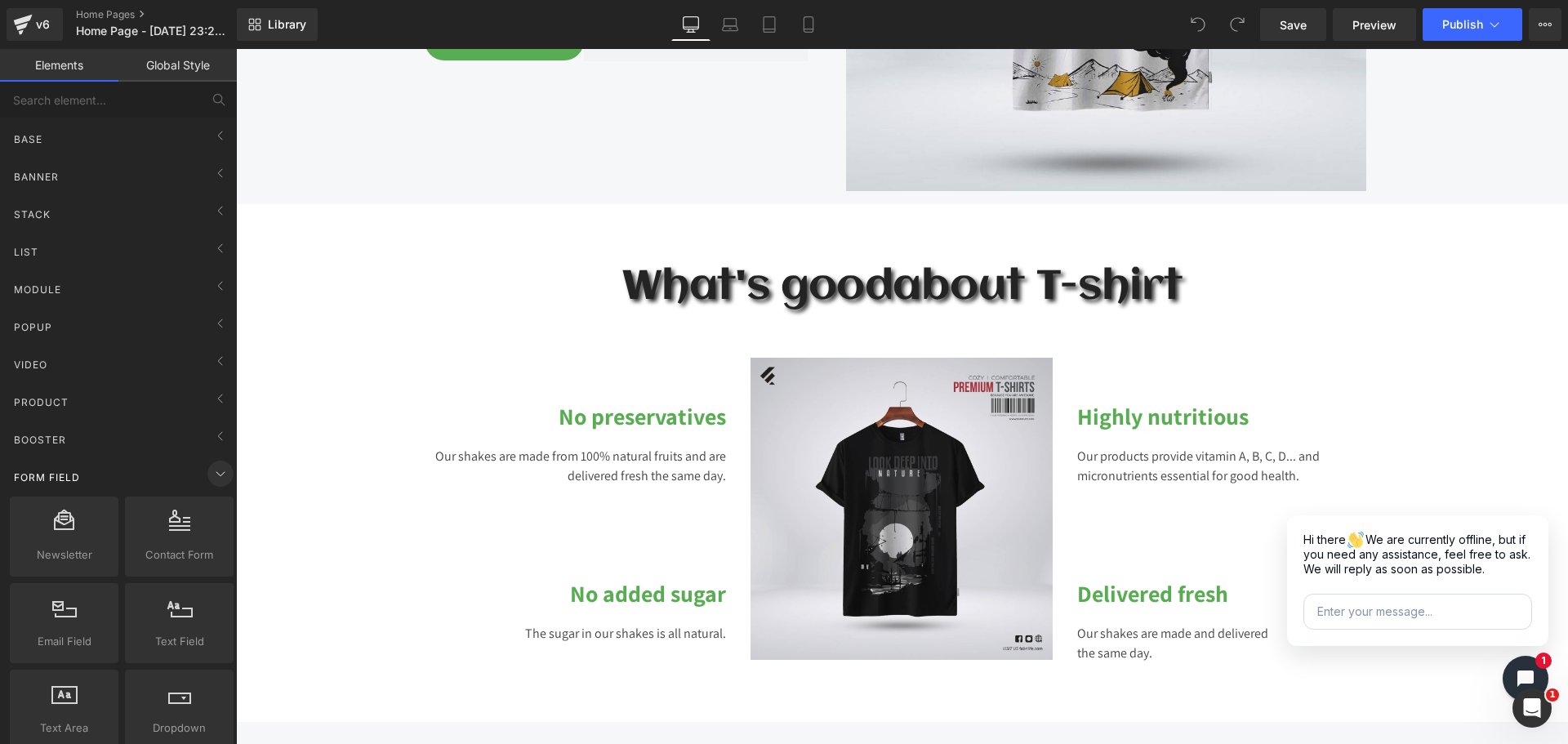
drag, startPoint x: 212, startPoint y: 475, endPoint x: 211, endPoint y: 485, distance: 10.0
click at [212, 479] on icon at bounding box center [220, 473] width 19 height 19
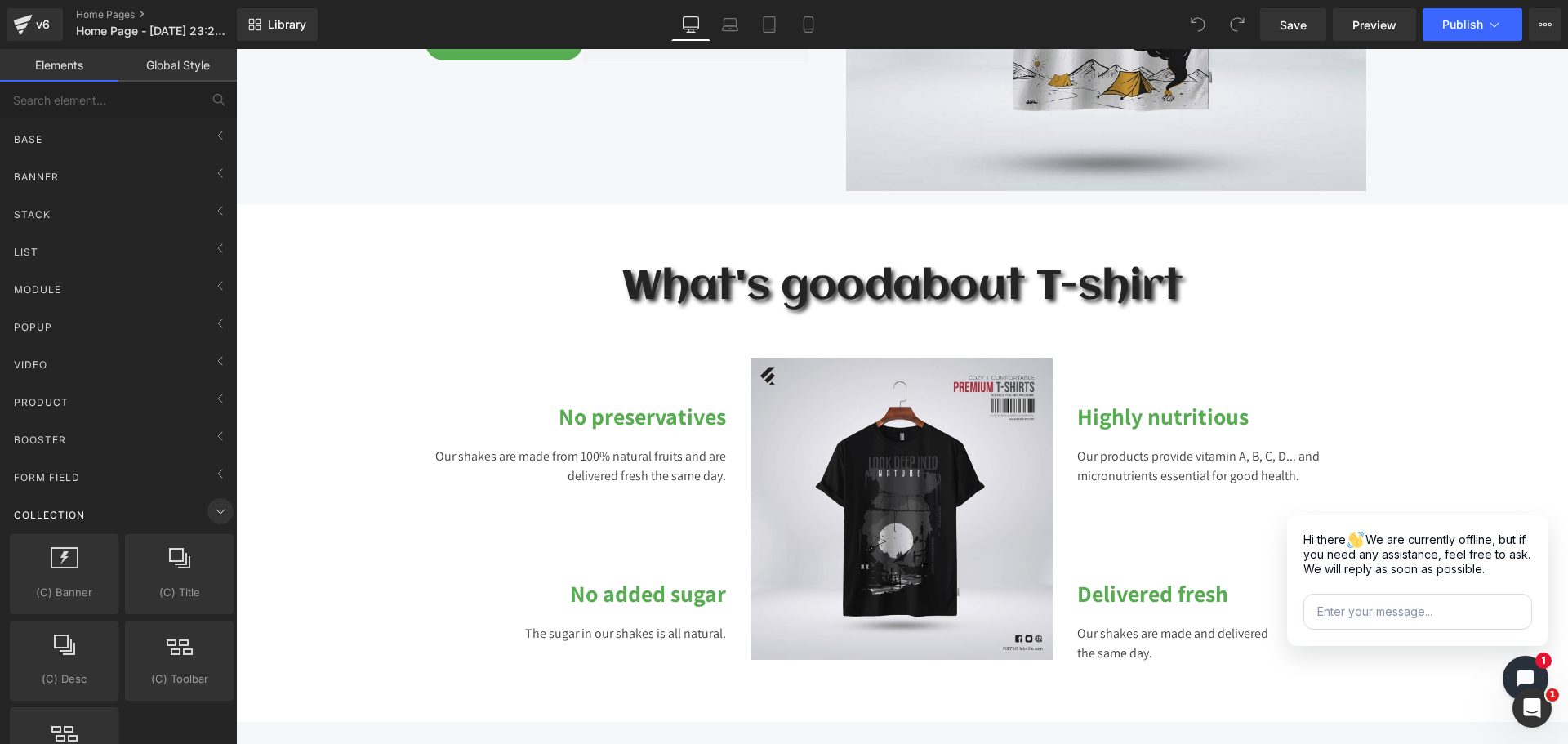
click at [211, 514] on icon at bounding box center [220, 511] width 19 height 19
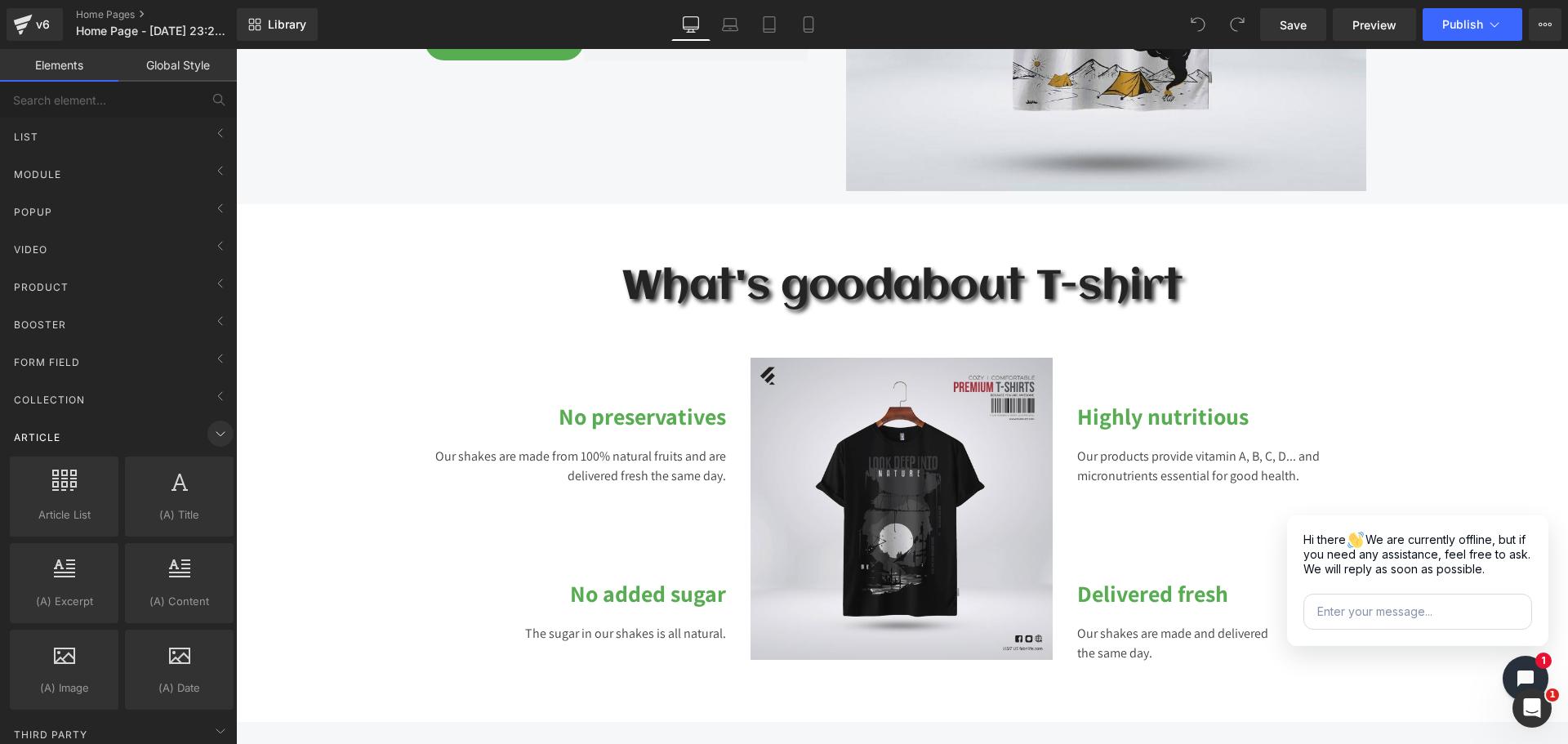
scroll to position [164, 0]
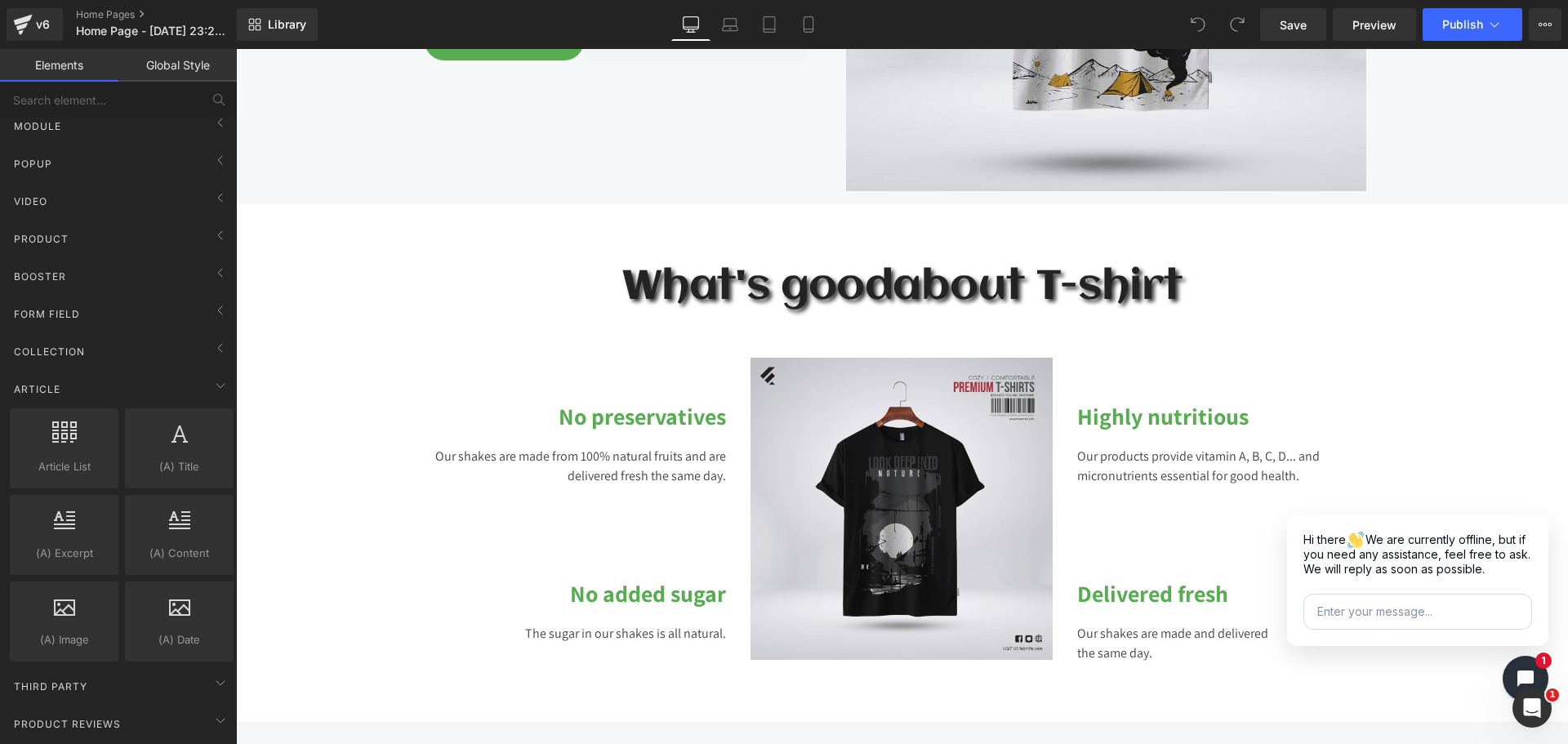
click at [213, 405] on div "(A) Title articles, titles, headings" at bounding box center [180, 448] width 115 height 86
click at [211, 391] on icon at bounding box center [220, 385] width 19 height 19
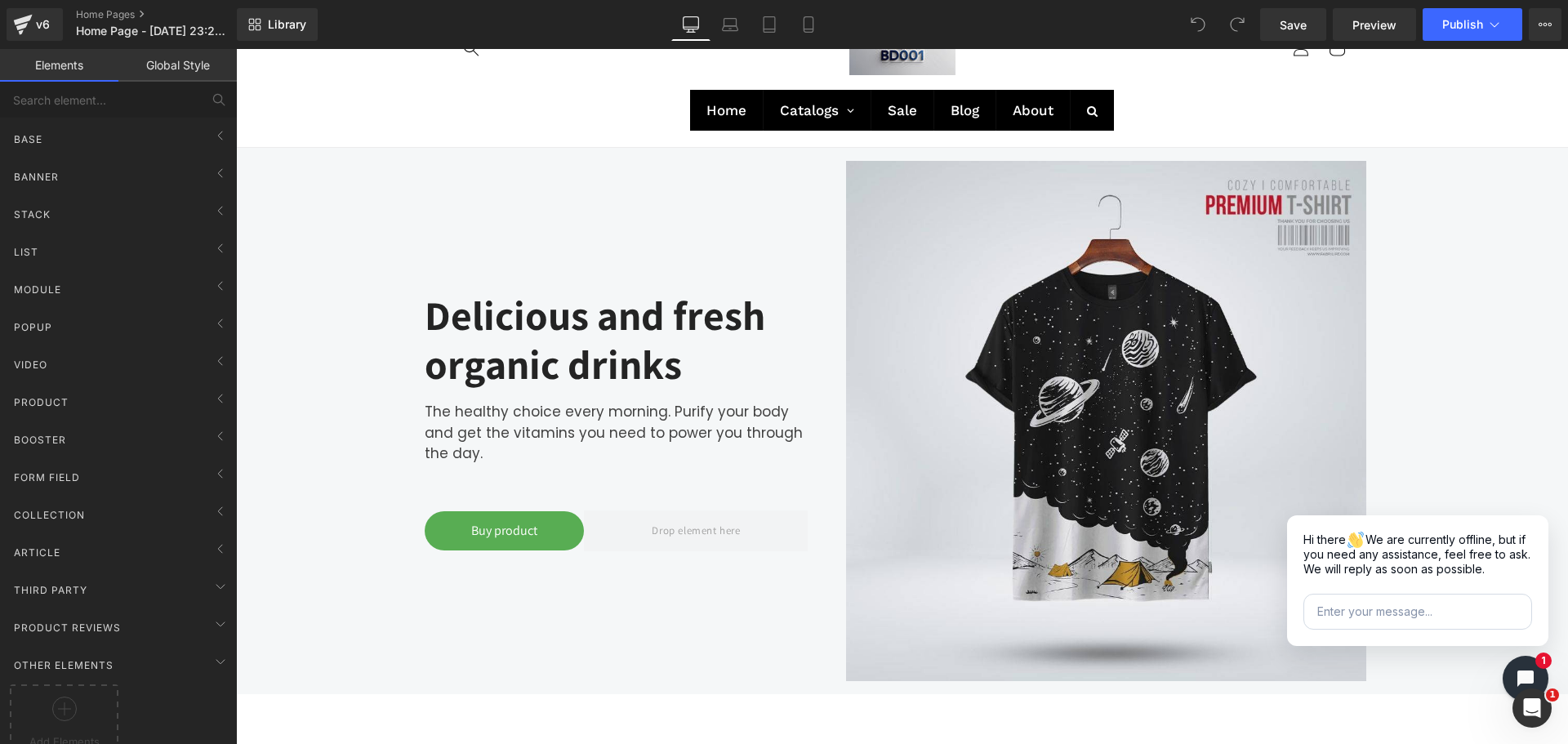
scroll to position [0, 0]
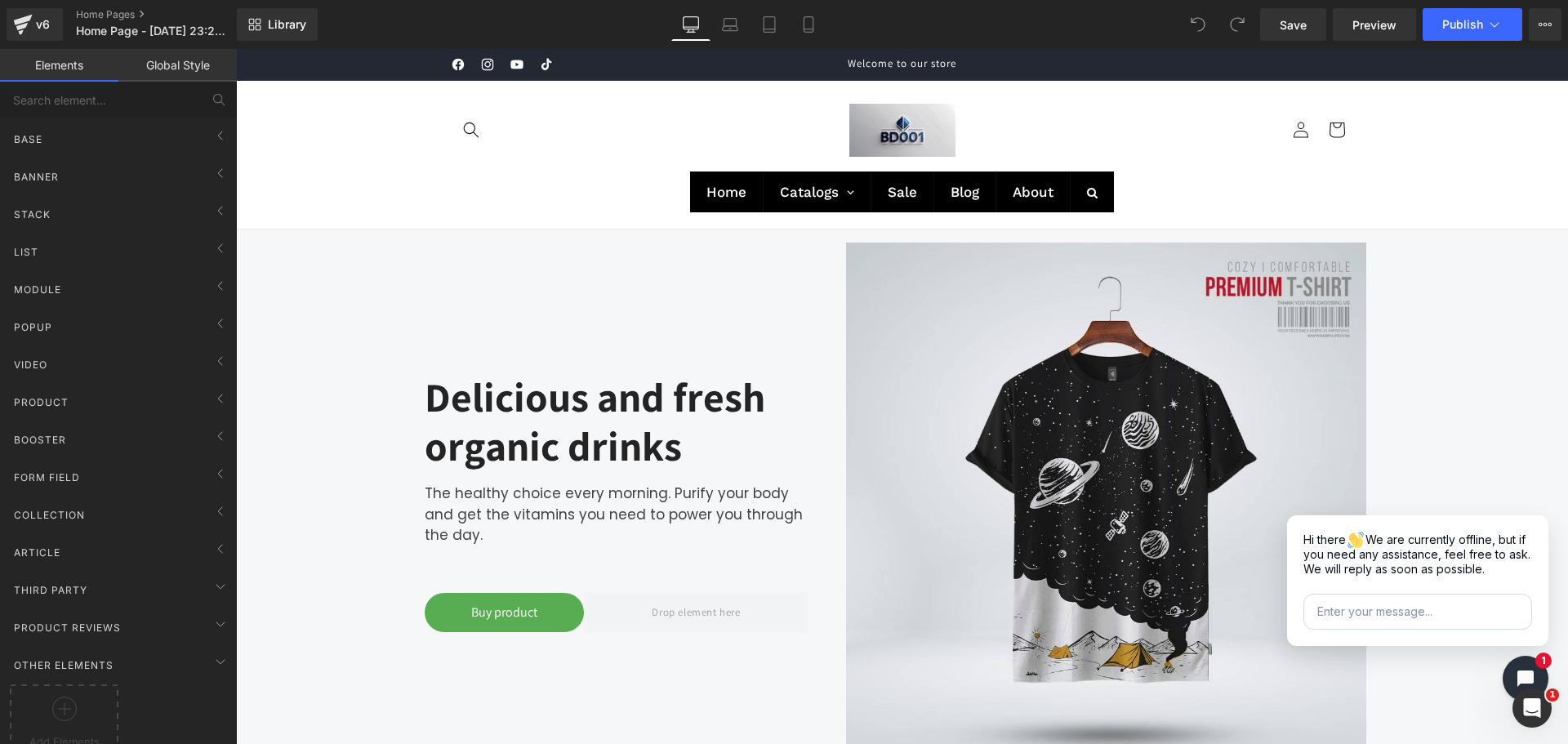
click at [806, 136] on header "Home Catalogs Pet Food Wet Foods Dry Foods Raw Foods Pet Beds Bolster Beds Pill…" at bounding box center [902, 154] width 980 height 147
click at [636, 126] on header "Home Catalogs Pet Food Wet Foods Dry Foods Raw Foods Pet Beds Bolster Beds Pill…" at bounding box center [902, 154] width 980 height 147
click at [86, 142] on div "Base" at bounding box center [122, 139] width 230 height 33
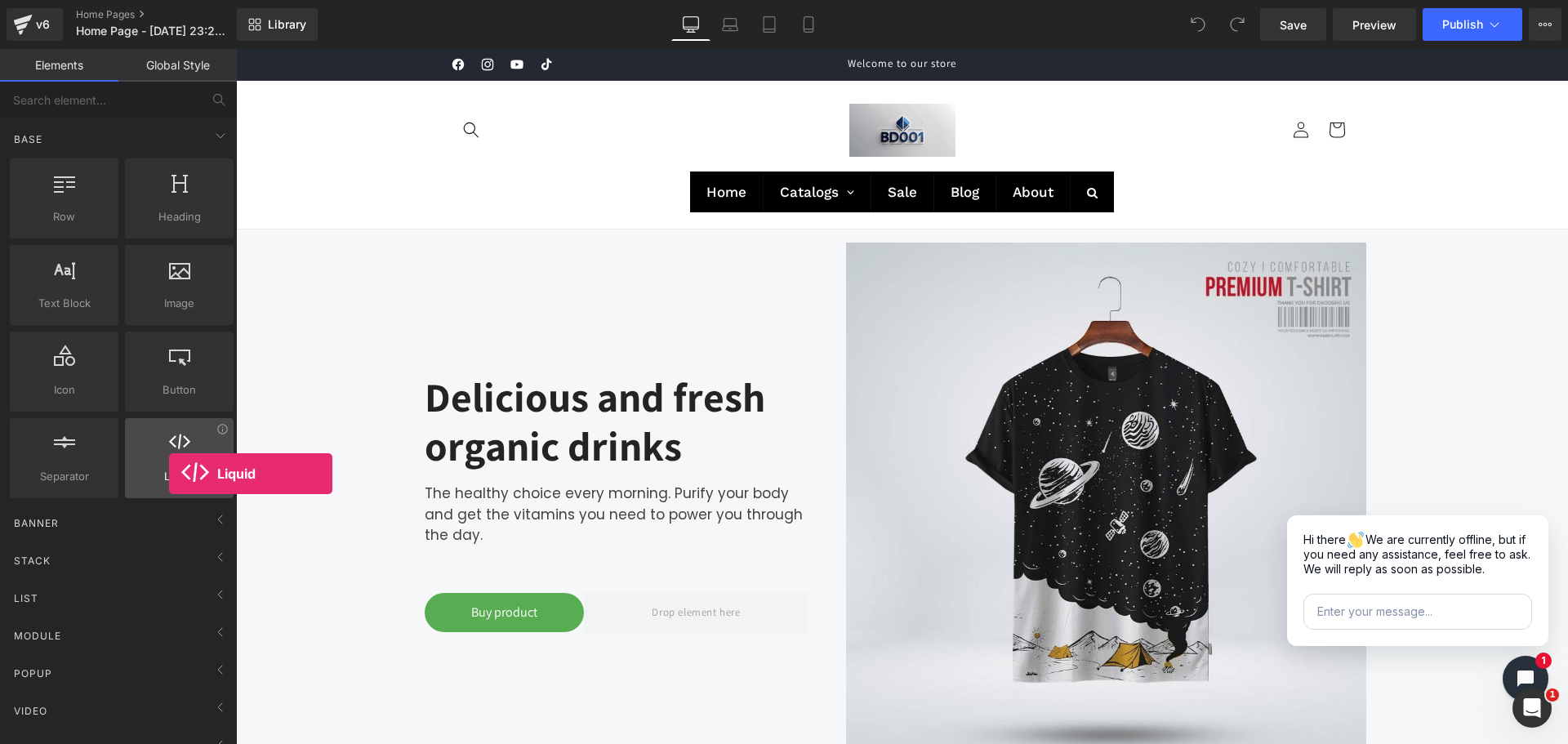
click at [170, 474] on span "Liquid" at bounding box center [179, 476] width 99 height 17
click at [173, 474] on span "Liquid" at bounding box center [179, 476] width 99 height 17
click at [877, 145] on img at bounding box center [901, 130] width 106 height 53
